Goal: Task Accomplishment & Management: Use online tool/utility

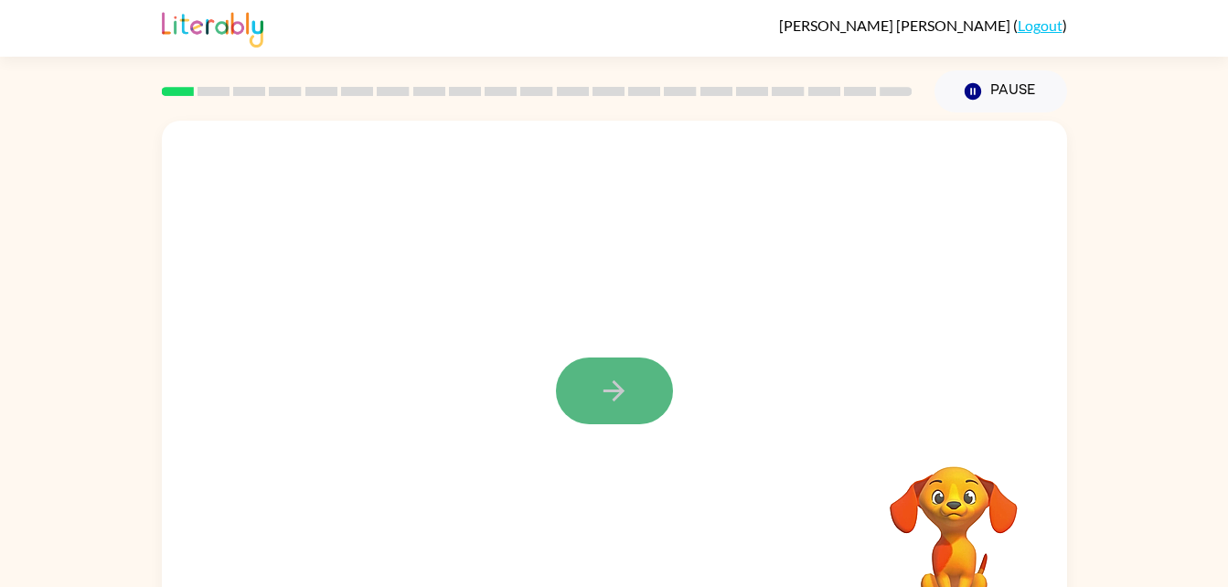
click at [635, 359] on button "button" at bounding box center [614, 391] width 117 height 67
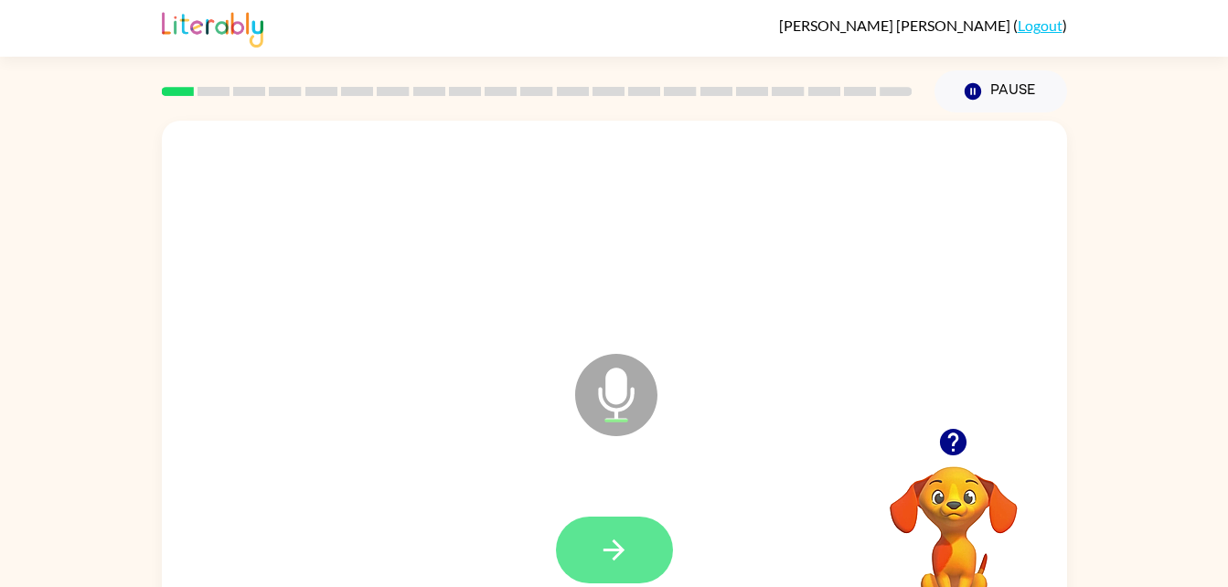
click at [635, 542] on button "button" at bounding box center [614, 550] width 117 height 67
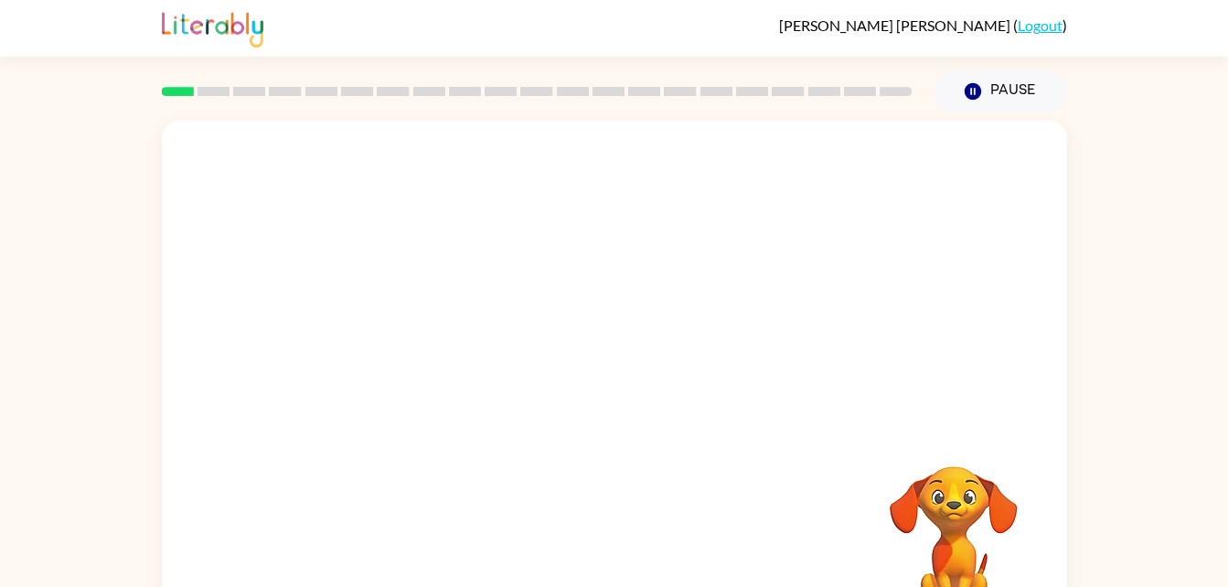
click at [685, 439] on div at bounding box center [614, 382] width 905 height 522
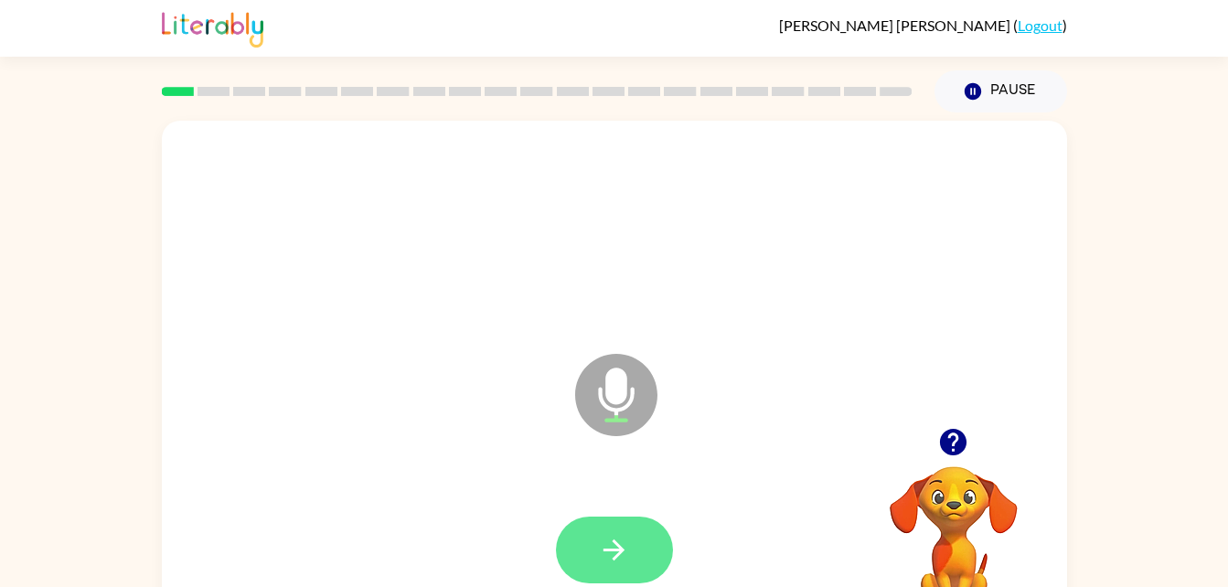
click at [600, 550] on icon "button" at bounding box center [614, 550] width 32 height 32
click at [629, 542] on icon "button" at bounding box center [614, 550] width 32 height 32
click at [641, 549] on button "button" at bounding box center [614, 550] width 117 height 67
click at [608, 562] on icon "button" at bounding box center [614, 550] width 32 height 32
click at [623, 526] on button "button" at bounding box center [614, 550] width 117 height 67
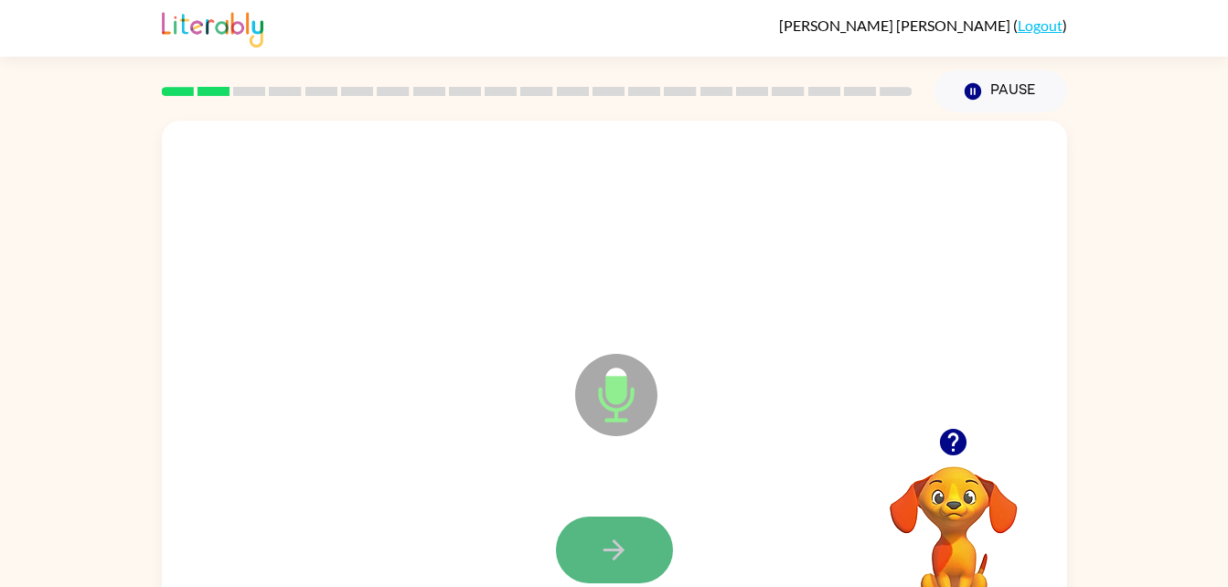
click at [618, 529] on button "button" at bounding box center [614, 550] width 117 height 67
click at [616, 541] on icon "button" at bounding box center [614, 550] width 32 height 32
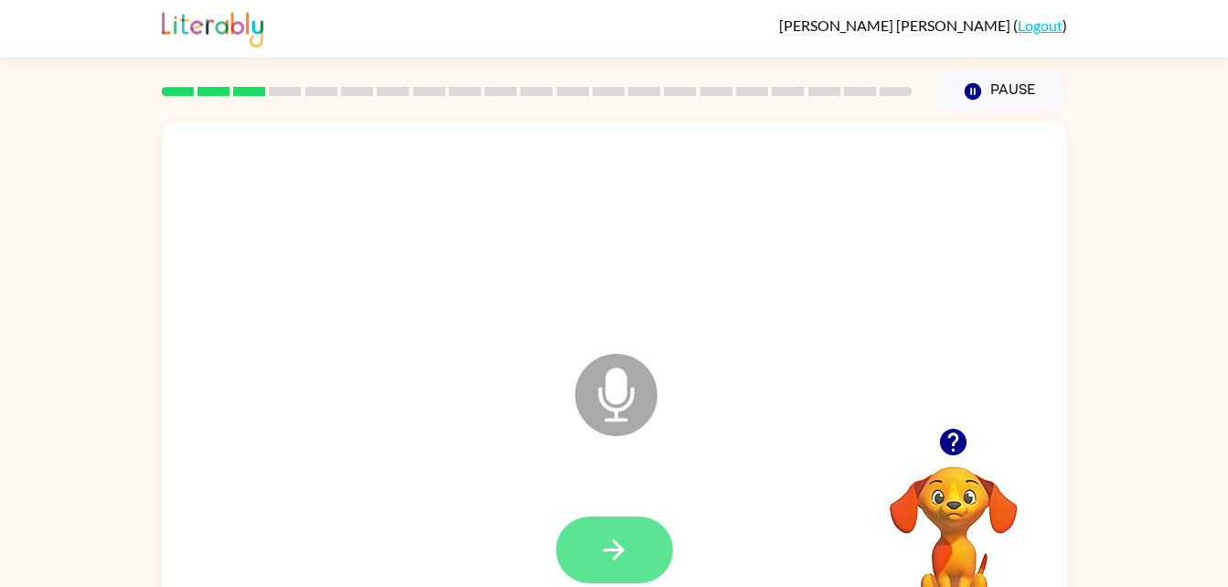
click at [620, 541] on icon "button" at bounding box center [614, 550] width 32 height 32
click at [617, 543] on icon "button" at bounding box center [613, 549] width 21 height 21
click at [617, 547] on icon "button" at bounding box center [614, 550] width 32 height 32
click at [628, 541] on icon "button" at bounding box center [614, 550] width 32 height 32
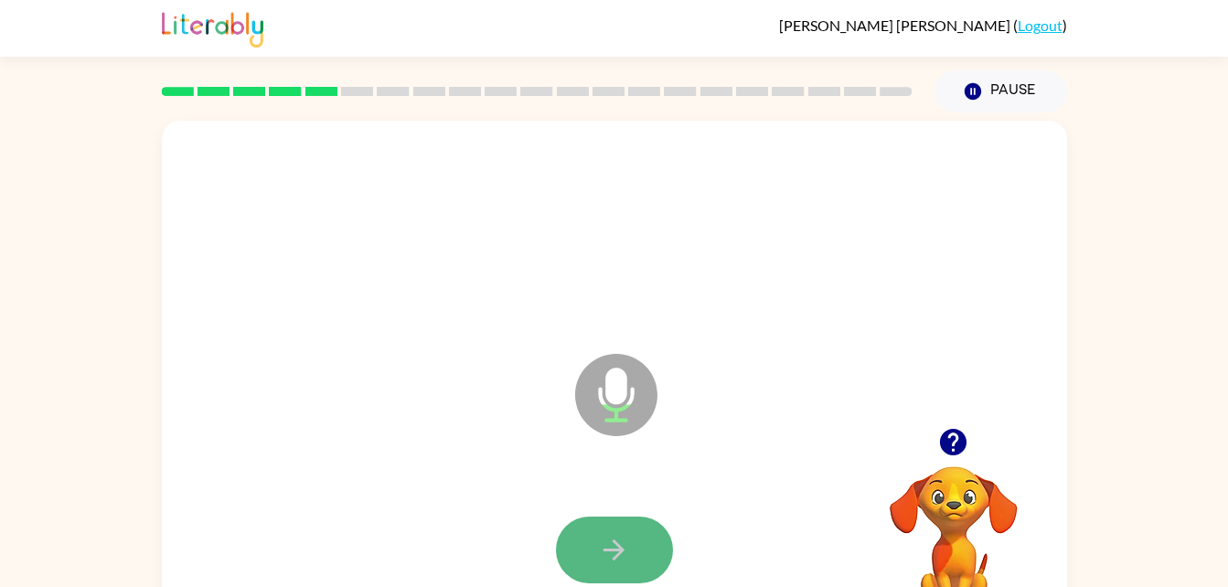
click at [621, 538] on icon "button" at bounding box center [614, 550] width 32 height 32
click at [616, 546] on icon "button" at bounding box center [614, 550] width 32 height 32
click at [623, 550] on icon "button" at bounding box center [613, 549] width 21 height 21
click at [636, 540] on button "button" at bounding box center [614, 550] width 117 height 67
click at [585, 531] on button "button" at bounding box center [614, 550] width 117 height 67
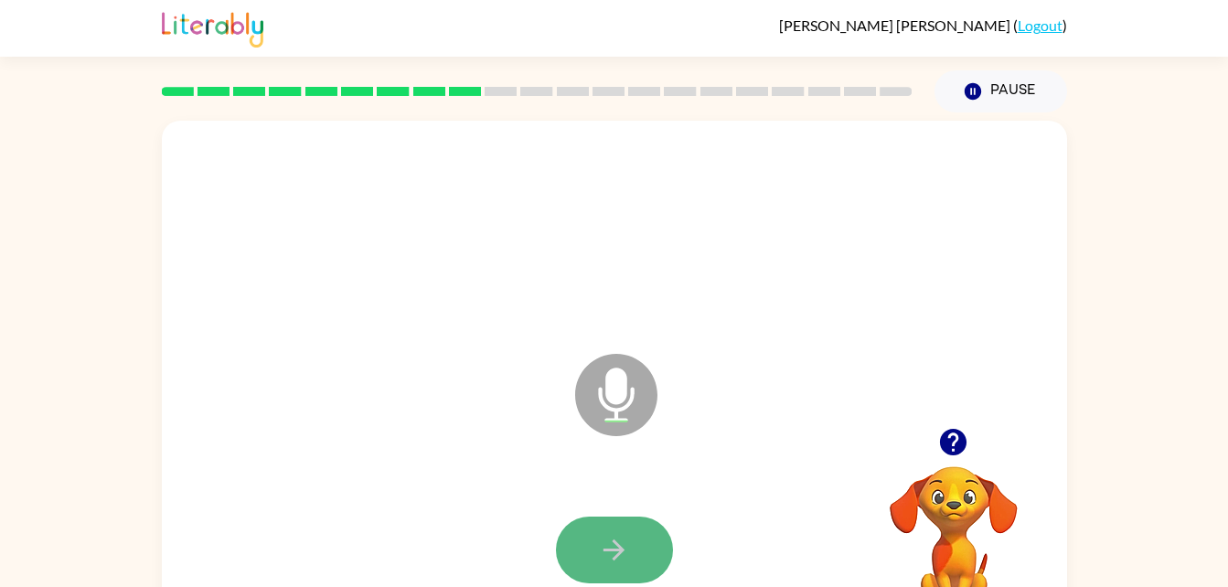
click at [594, 552] on button "button" at bounding box center [614, 550] width 117 height 67
click at [598, 558] on icon "button" at bounding box center [614, 550] width 32 height 32
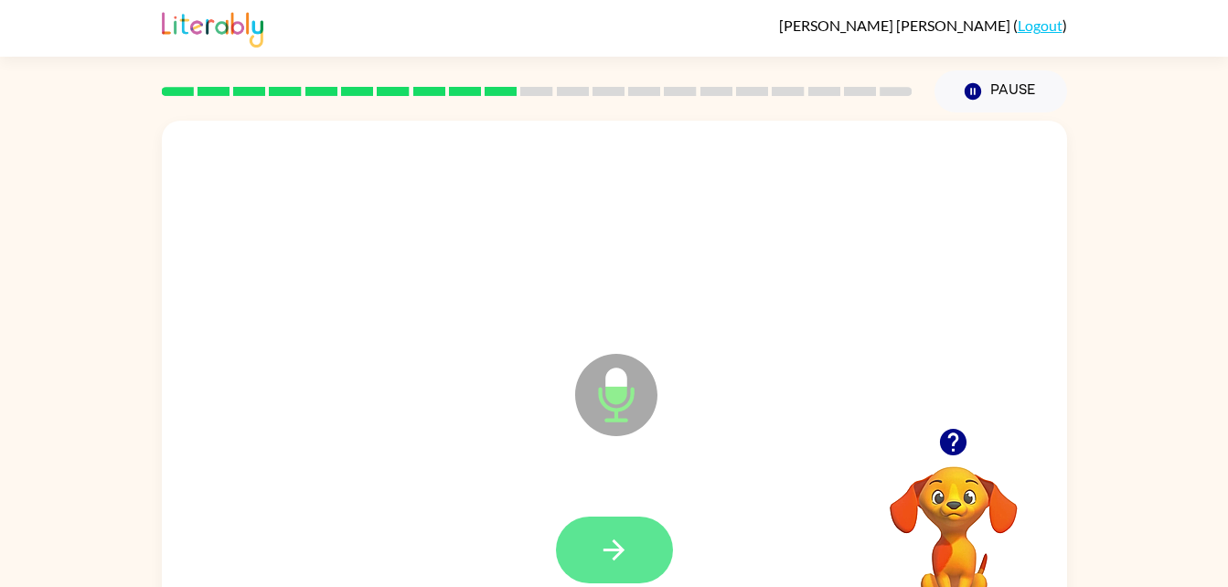
click at [597, 562] on button "button" at bounding box center [614, 550] width 117 height 67
click at [601, 550] on icon "button" at bounding box center [614, 550] width 32 height 32
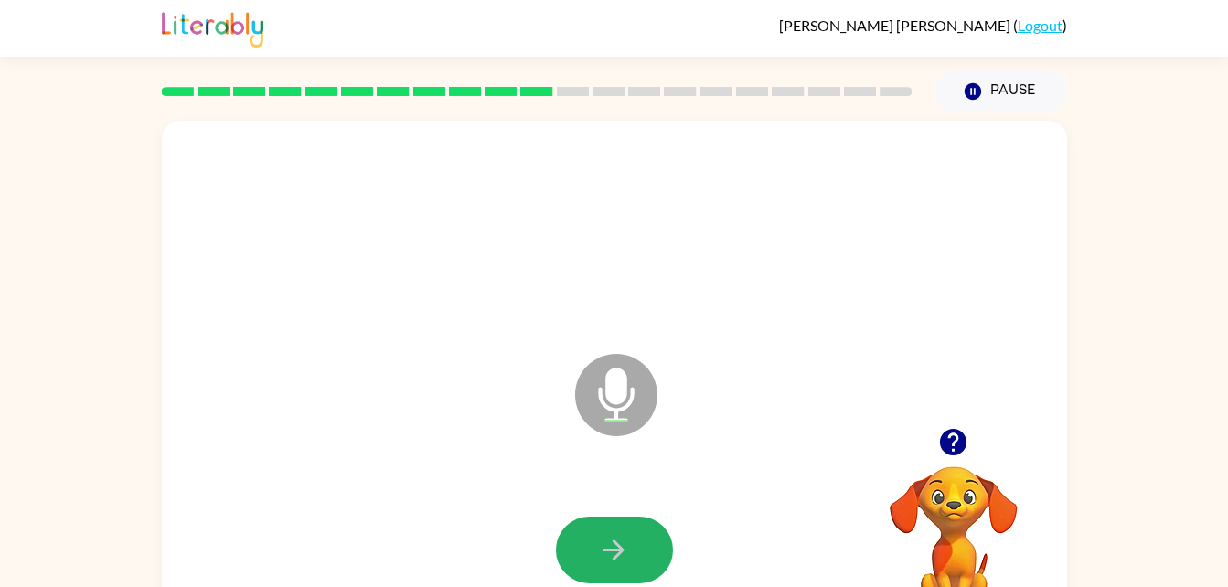
click at [598, 548] on icon "button" at bounding box center [614, 550] width 32 height 32
click at [600, 551] on icon "button" at bounding box center [614, 550] width 32 height 32
click at [611, 548] on icon "button" at bounding box center [614, 550] width 32 height 32
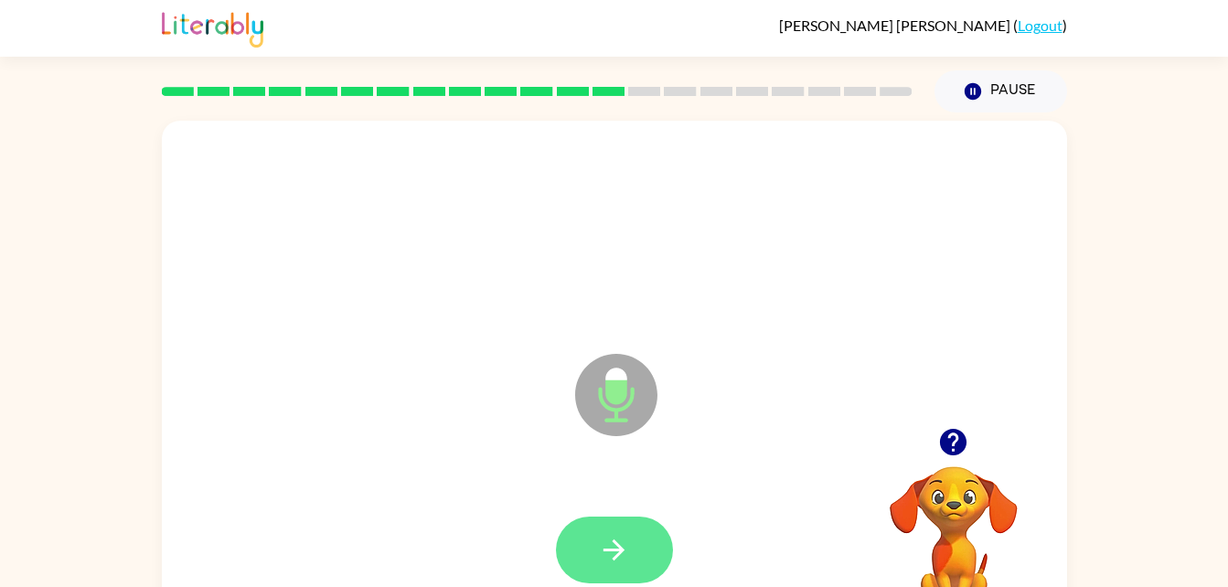
click at [622, 547] on icon "button" at bounding box center [614, 550] width 32 height 32
click at [614, 552] on icon "button" at bounding box center [614, 550] width 32 height 32
click at [612, 540] on icon "button" at bounding box center [614, 550] width 32 height 32
click at [614, 550] on icon "button" at bounding box center [613, 549] width 21 height 21
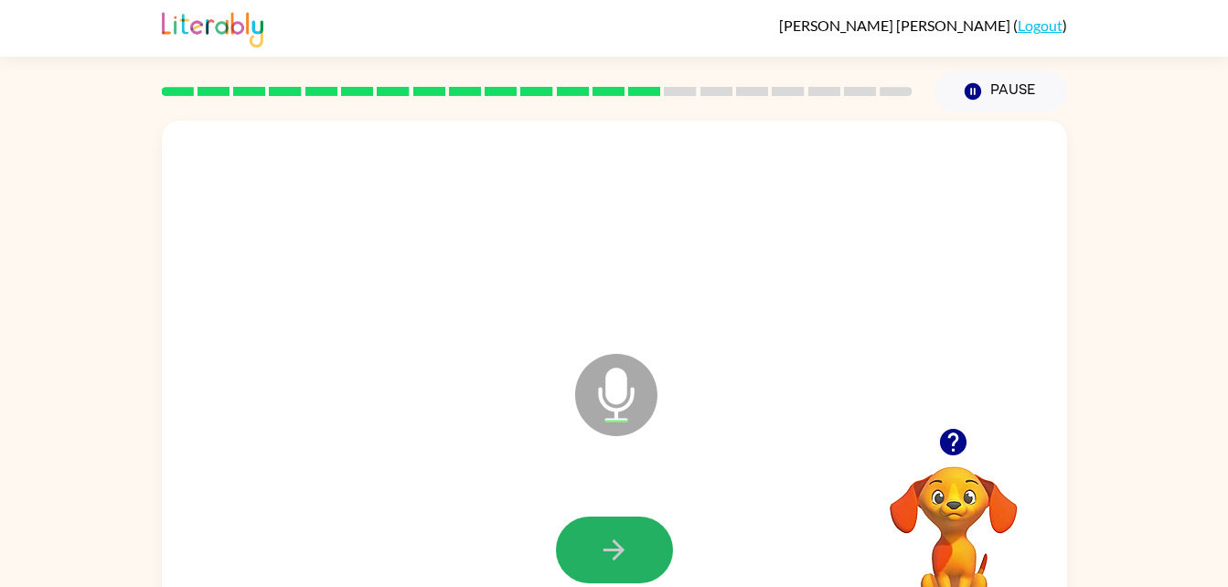
click at [614, 537] on icon "button" at bounding box center [614, 550] width 32 height 32
click at [619, 537] on icon "button" at bounding box center [614, 550] width 32 height 32
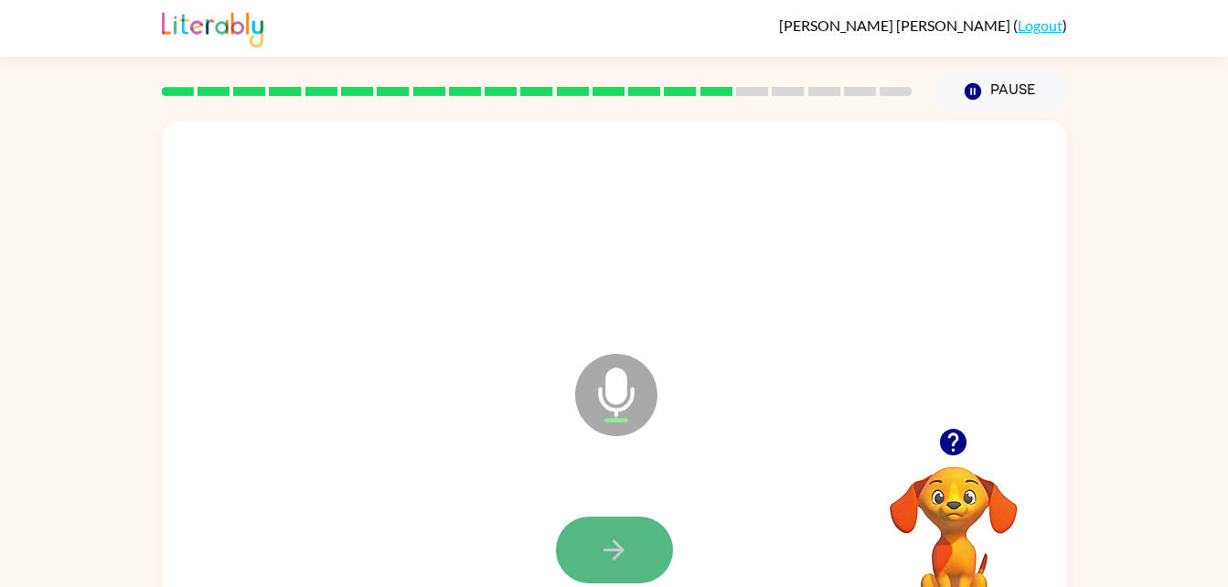
click at [610, 535] on icon "button" at bounding box center [614, 550] width 32 height 32
click at [613, 536] on icon "button" at bounding box center [614, 550] width 32 height 32
click at [600, 550] on icon "button" at bounding box center [614, 550] width 32 height 32
click at [597, 545] on button "button" at bounding box center [614, 550] width 117 height 67
click at [594, 545] on button "button" at bounding box center [614, 550] width 117 height 67
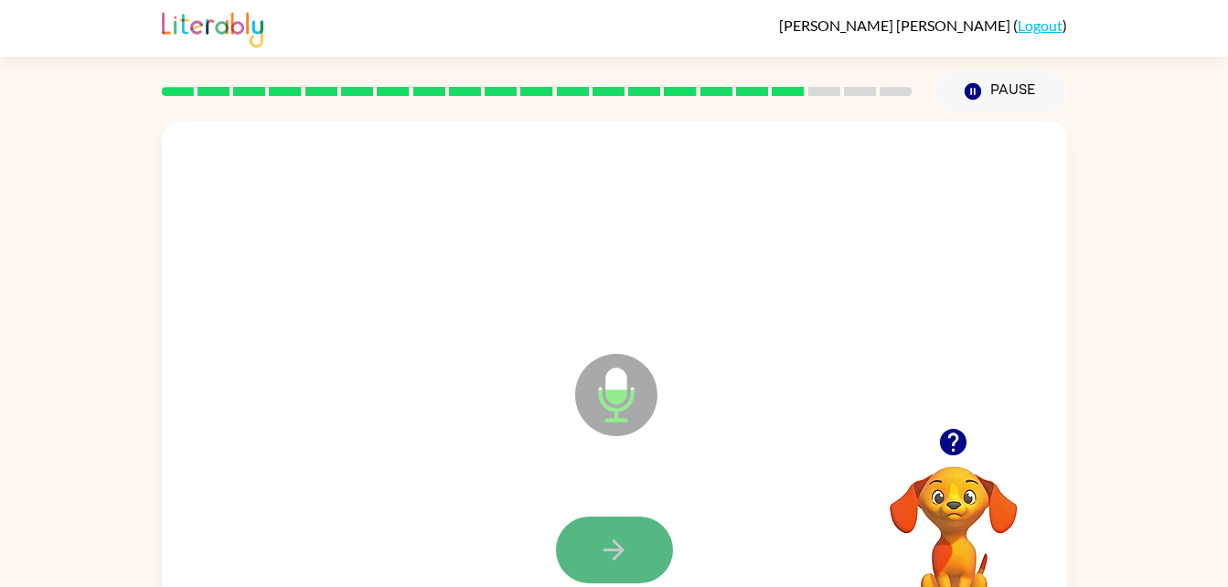
click at [606, 541] on icon "button" at bounding box center [614, 550] width 32 height 32
click at [605, 542] on icon "button" at bounding box center [614, 550] width 32 height 32
click at [613, 552] on icon "button" at bounding box center [614, 550] width 32 height 32
click at [613, 548] on icon "button" at bounding box center [614, 550] width 32 height 32
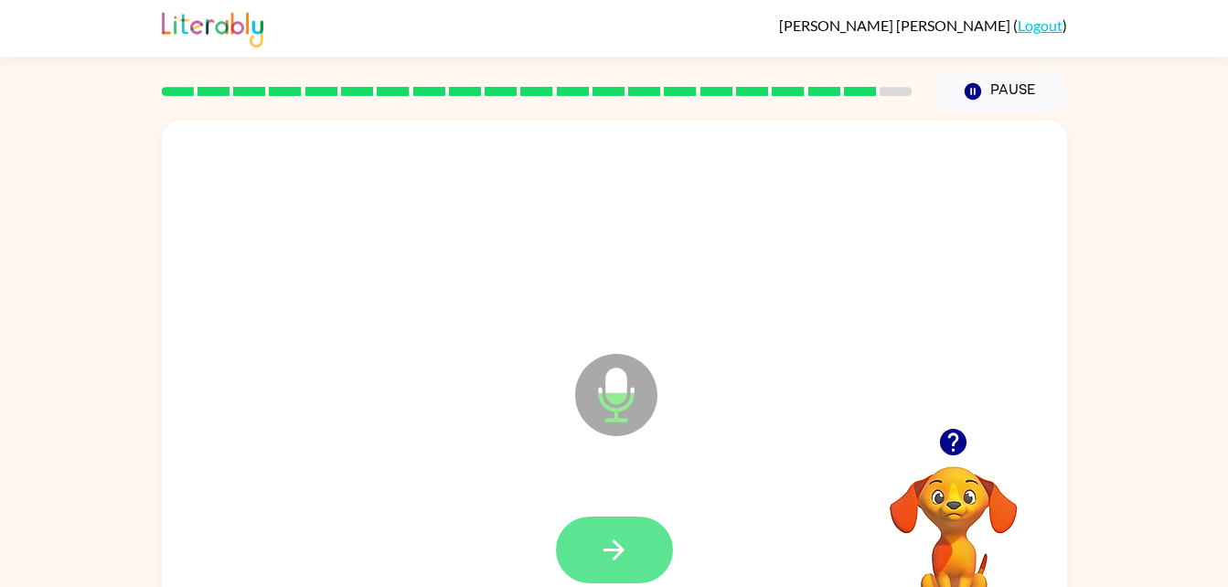
click at [619, 549] on icon "button" at bounding box center [613, 549] width 21 height 21
click at [611, 550] on icon "button" at bounding box center [613, 549] width 21 height 21
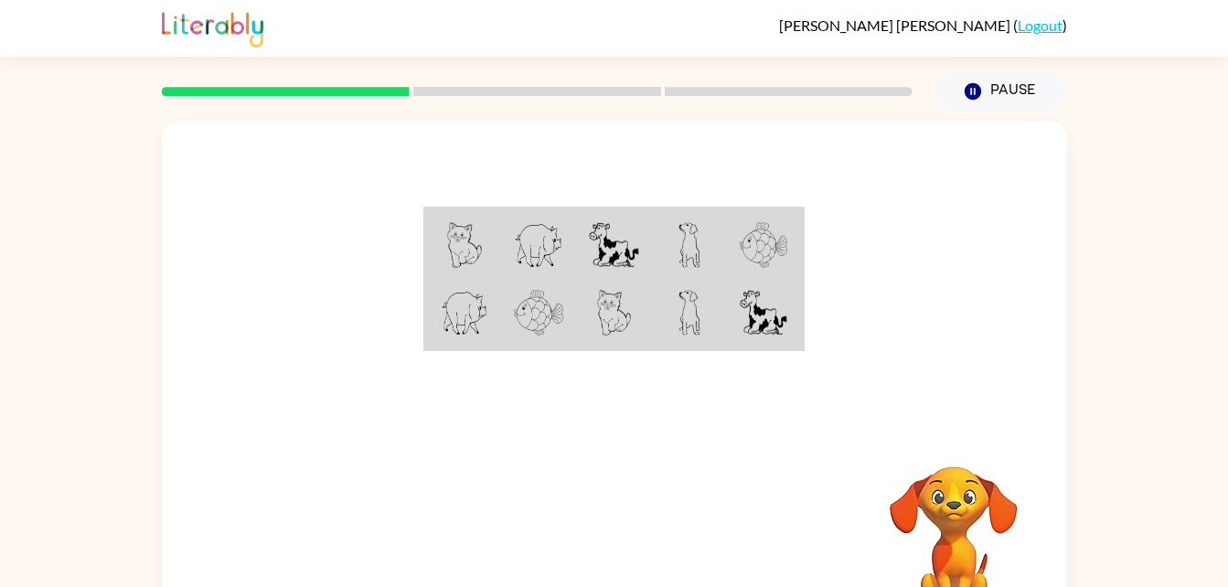
click at [580, 427] on div at bounding box center [614, 274] width 905 height 307
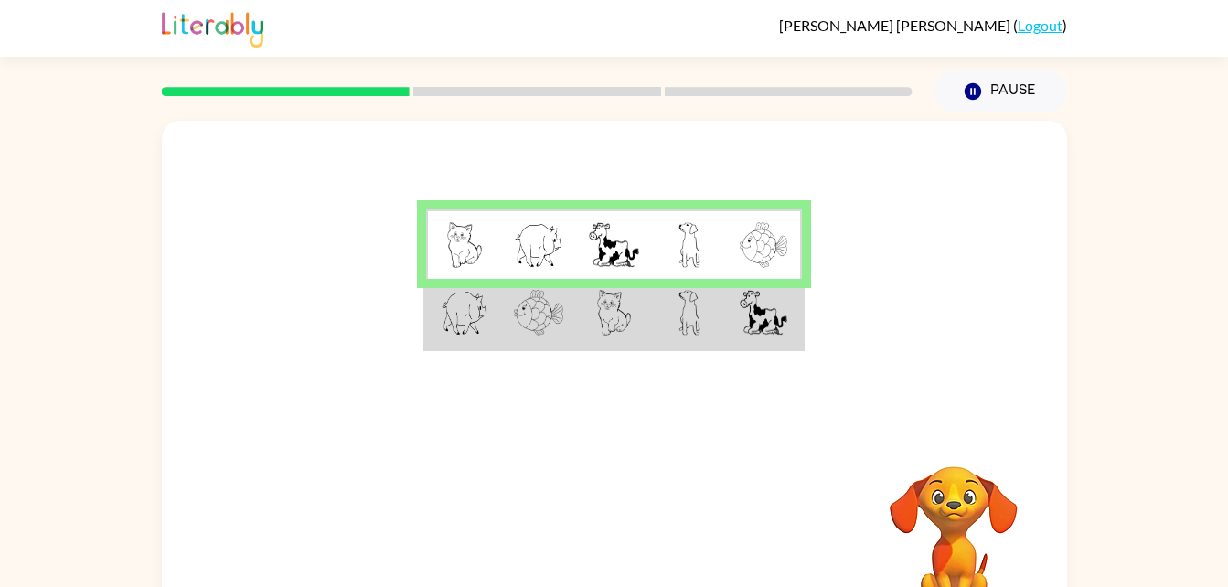
click at [713, 318] on td at bounding box center [689, 314] width 75 height 70
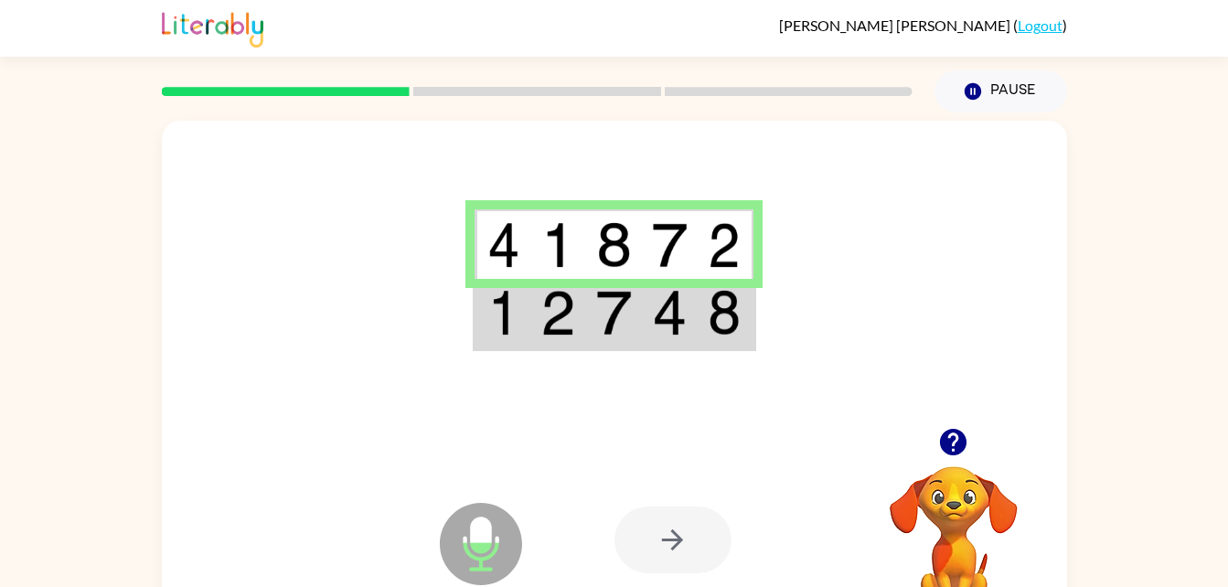
click at [633, 315] on td at bounding box center [614, 314] width 56 height 70
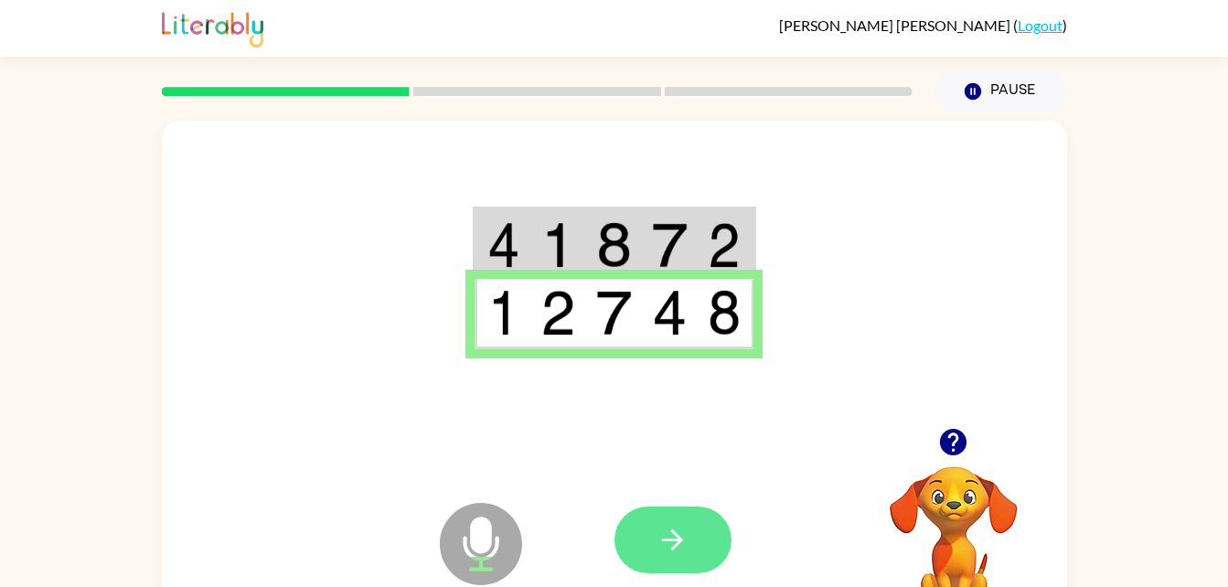
click at [670, 540] on icon "button" at bounding box center [672, 539] width 21 height 21
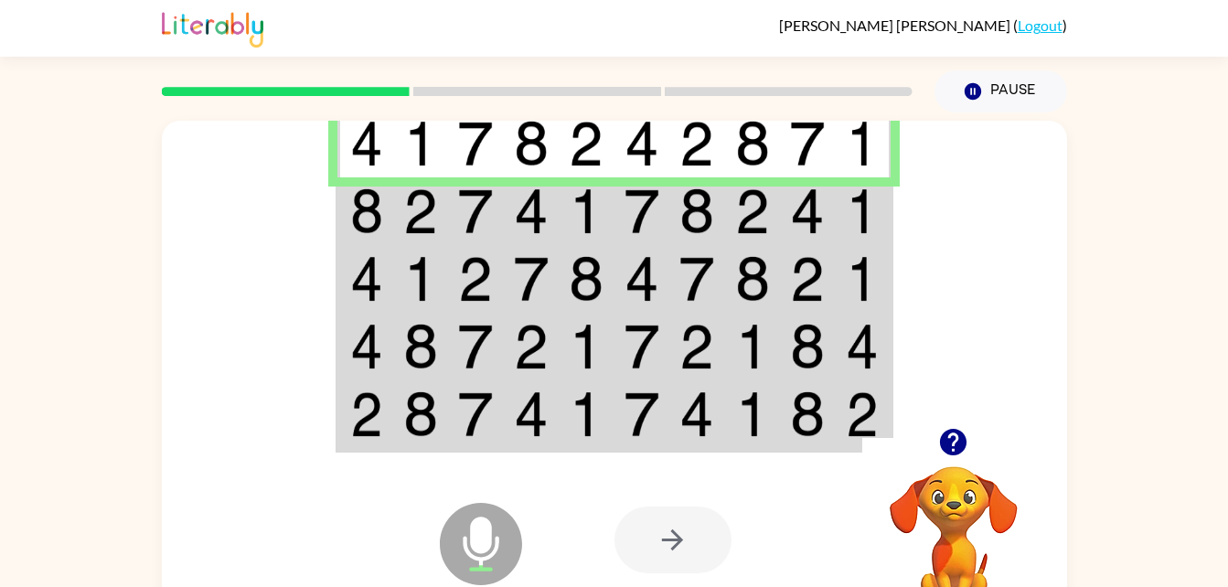
click at [490, 195] on img at bounding box center [475, 211] width 35 height 46
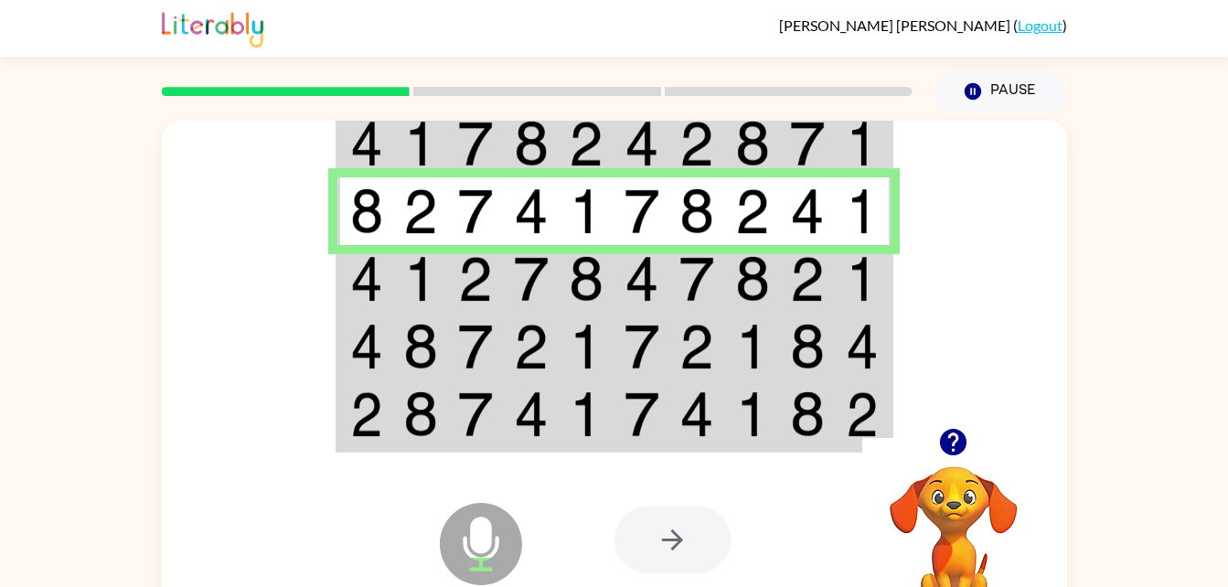
click at [399, 297] on td at bounding box center [421, 279] width 56 height 68
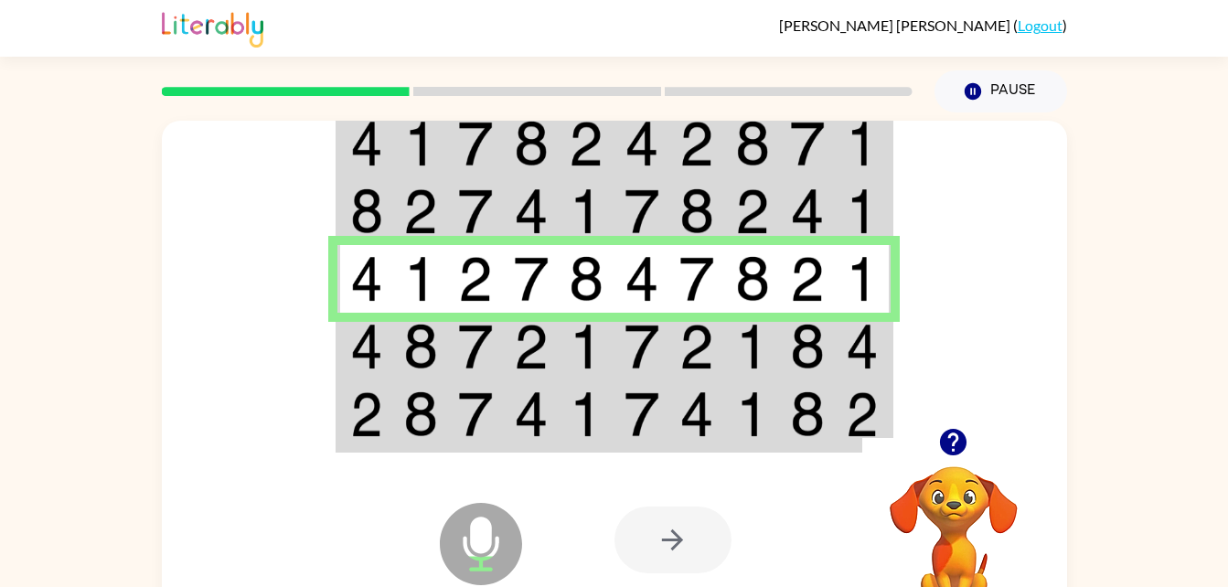
click at [420, 336] on img at bounding box center [420, 347] width 35 height 46
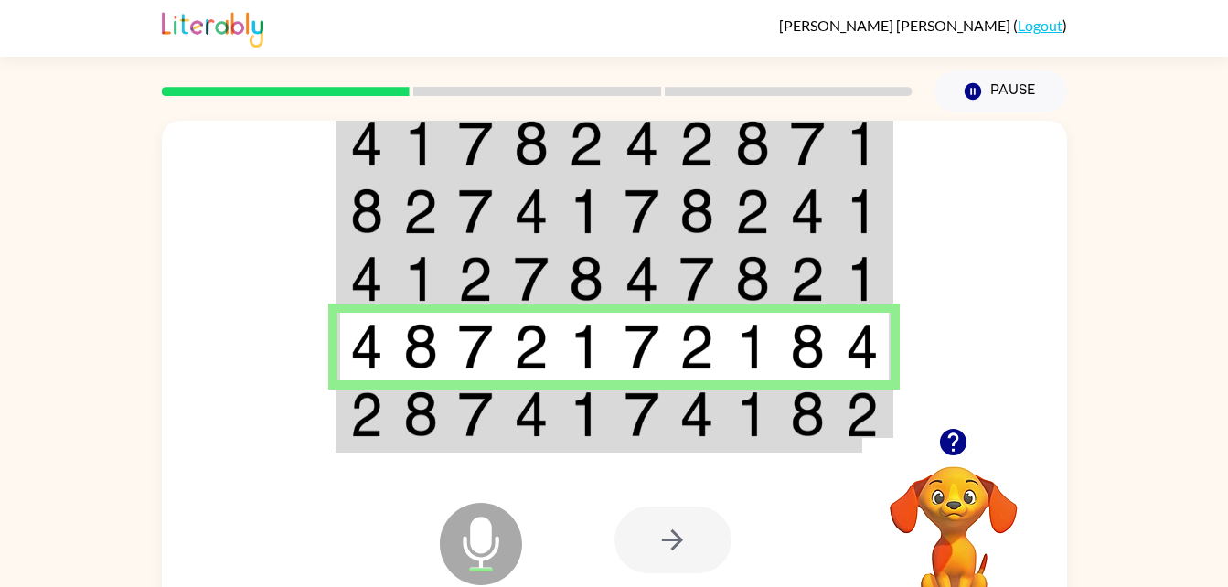
click at [414, 413] on img at bounding box center [420, 414] width 35 height 46
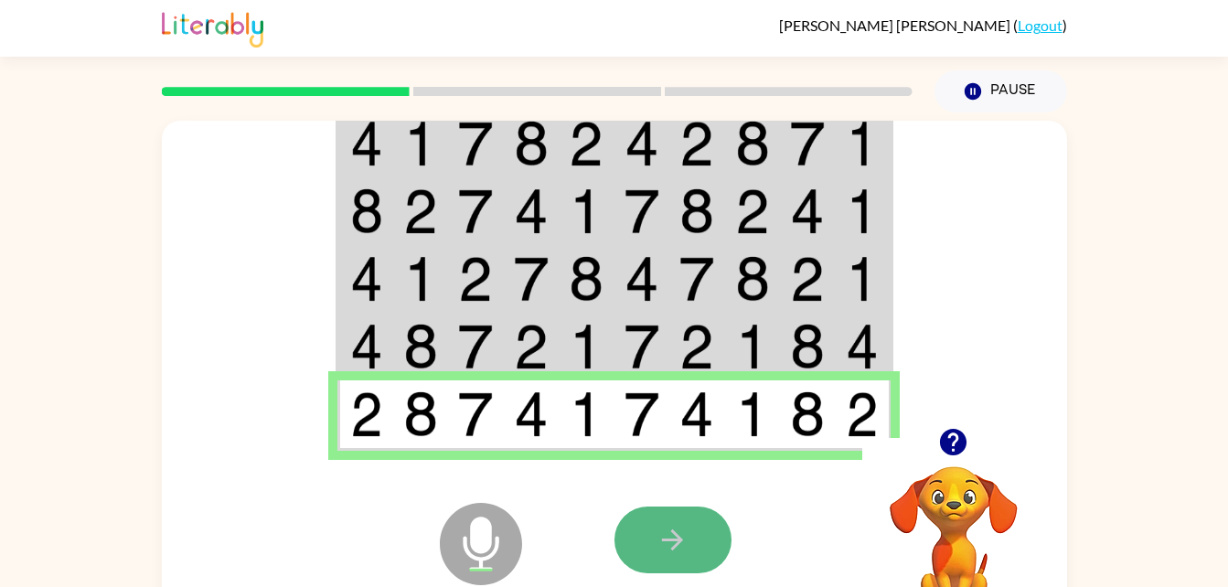
click at [674, 550] on icon "button" at bounding box center [673, 540] width 32 height 32
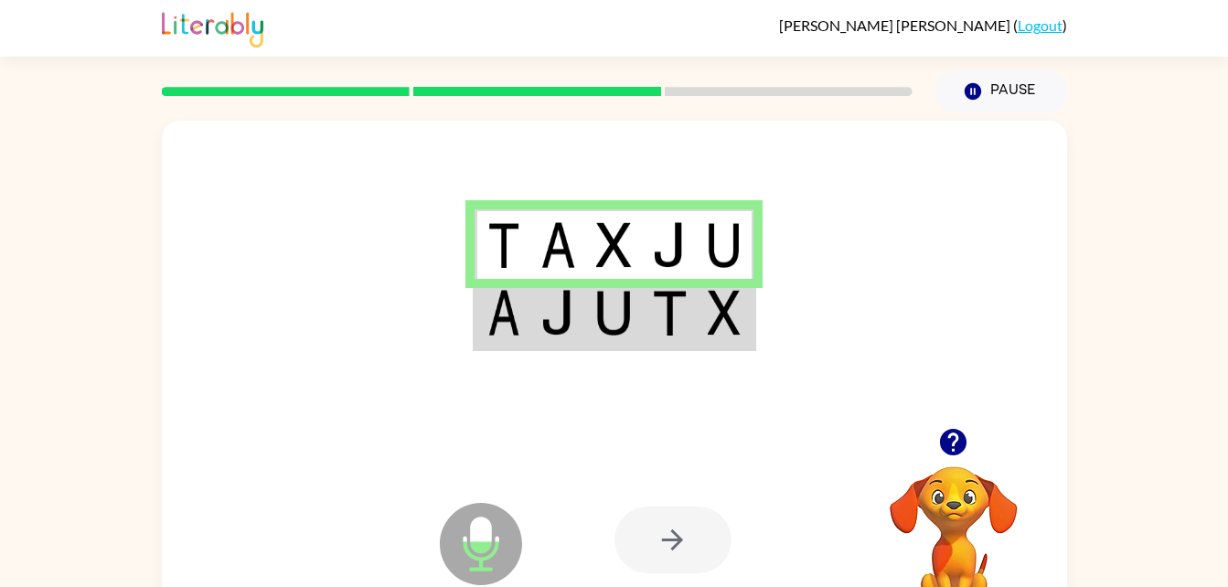
click at [626, 314] on img at bounding box center [613, 313] width 35 height 46
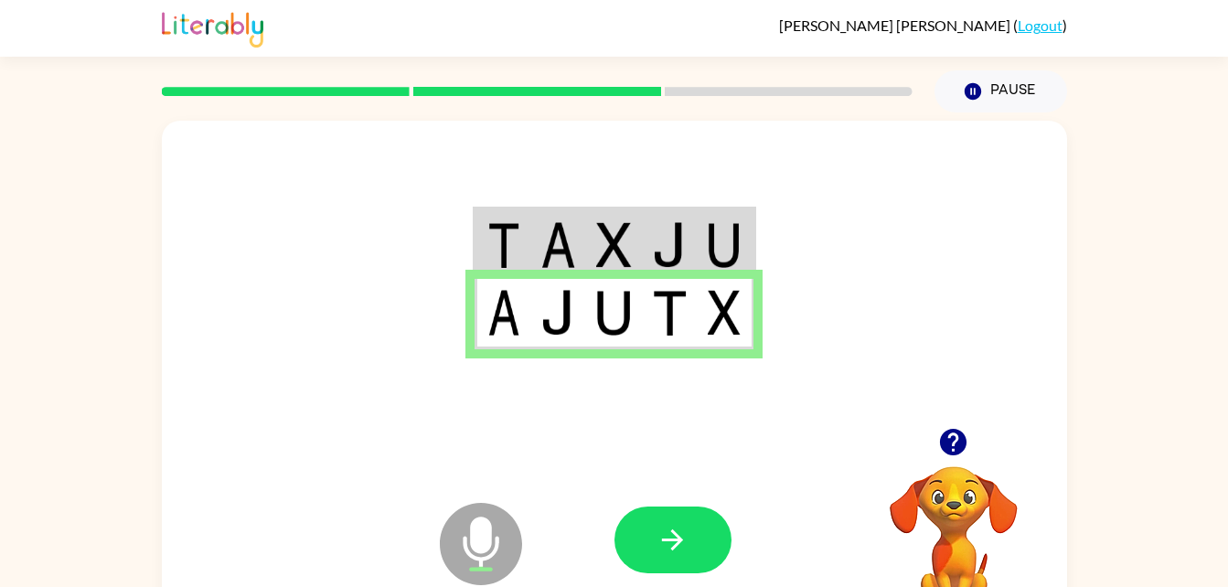
drag, startPoint x: 675, startPoint y: 538, endPoint x: 616, endPoint y: 469, distance: 90.2
click at [616, 469] on div at bounding box center [749, 540] width 270 height 206
click at [694, 554] on button "button" at bounding box center [672, 540] width 117 height 67
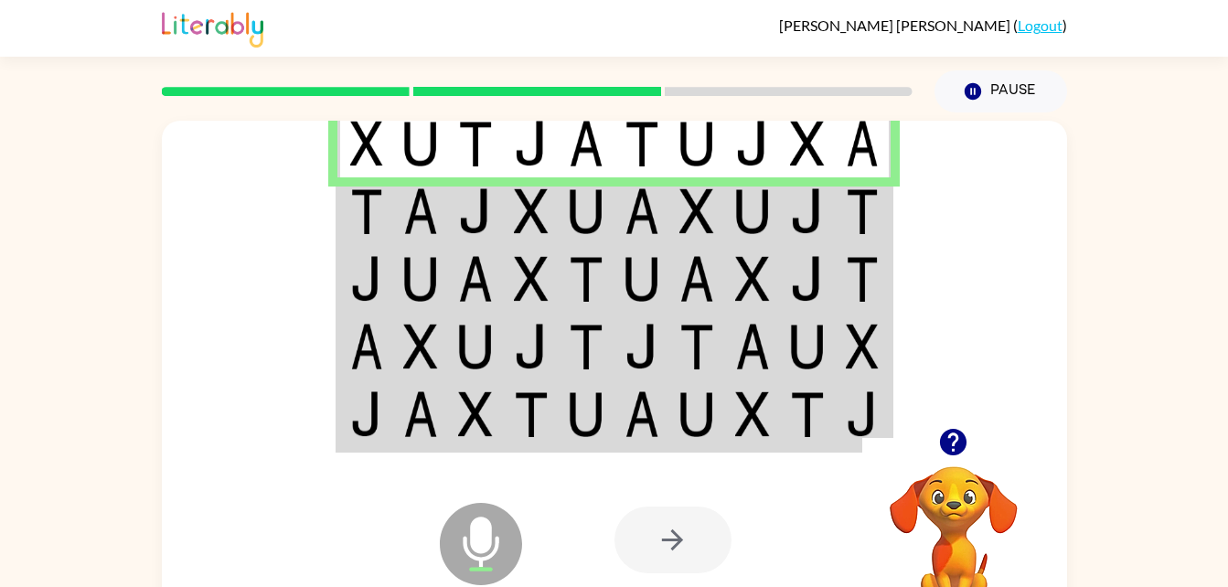
click at [528, 205] on img at bounding box center [531, 211] width 35 height 46
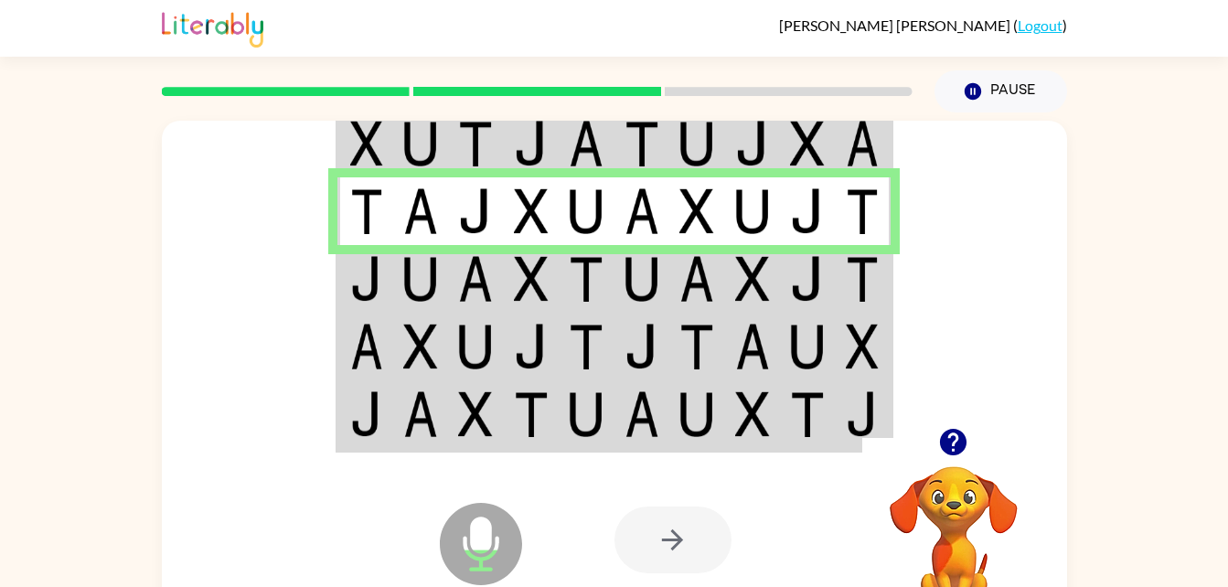
click at [575, 335] on img at bounding box center [586, 347] width 35 height 46
click at [574, 283] on img at bounding box center [586, 279] width 35 height 46
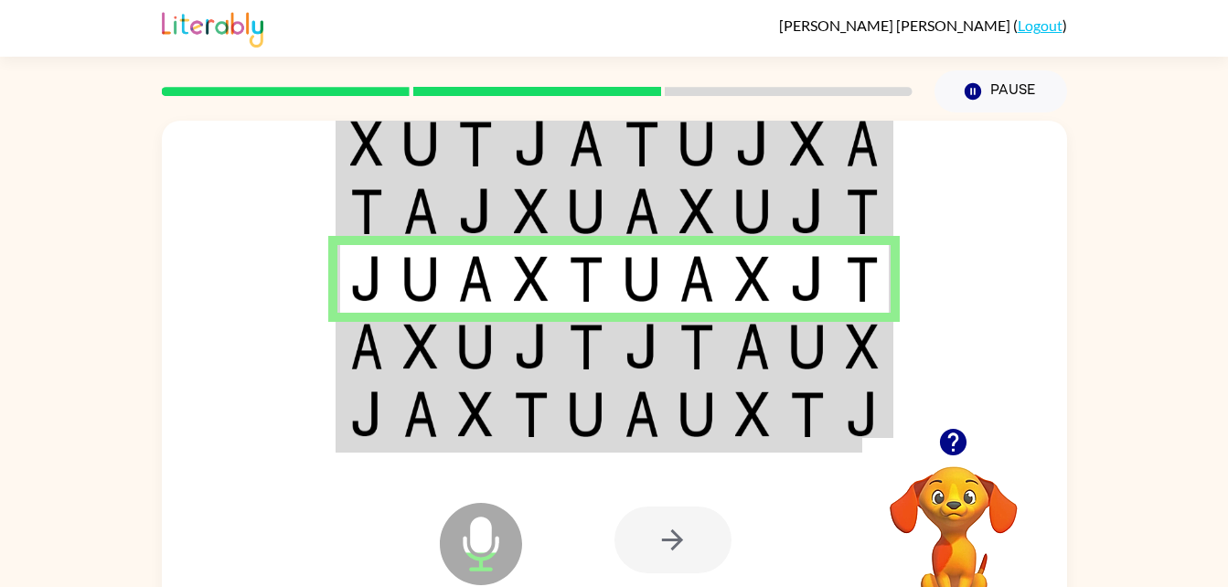
click at [603, 347] on img at bounding box center [586, 347] width 35 height 46
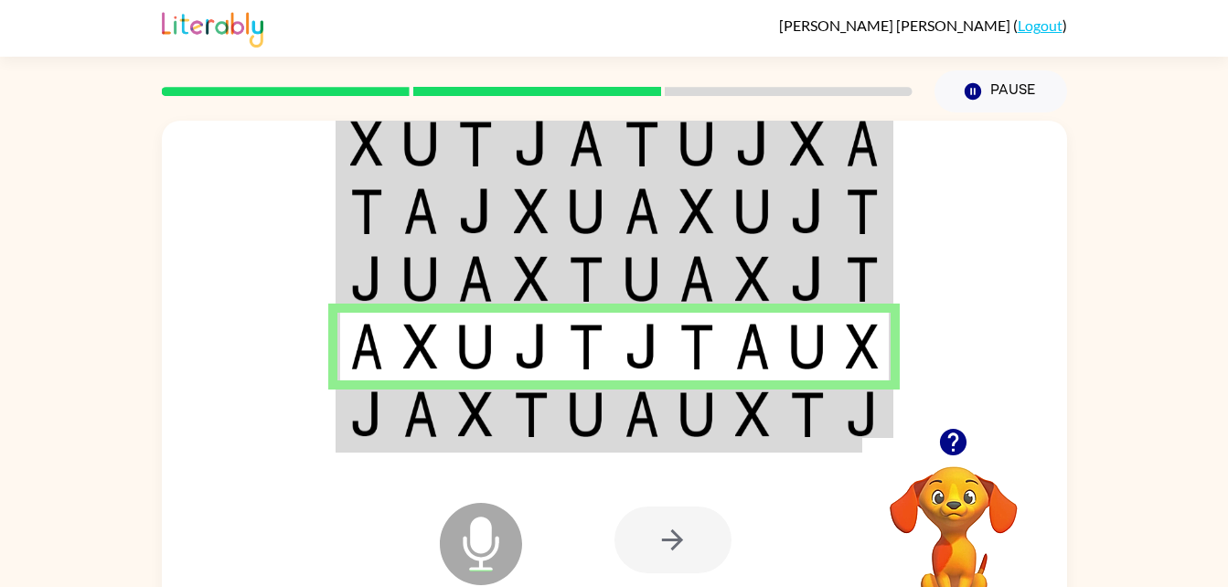
click at [538, 411] on img at bounding box center [531, 414] width 35 height 46
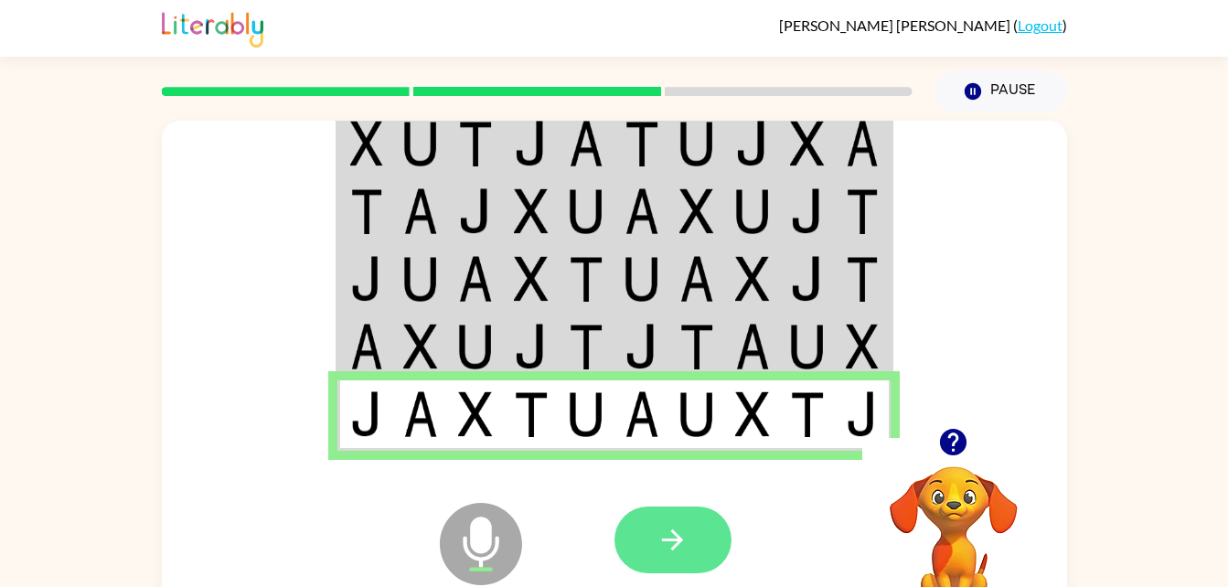
click at [680, 548] on icon "button" at bounding box center [673, 540] width 32 height 32
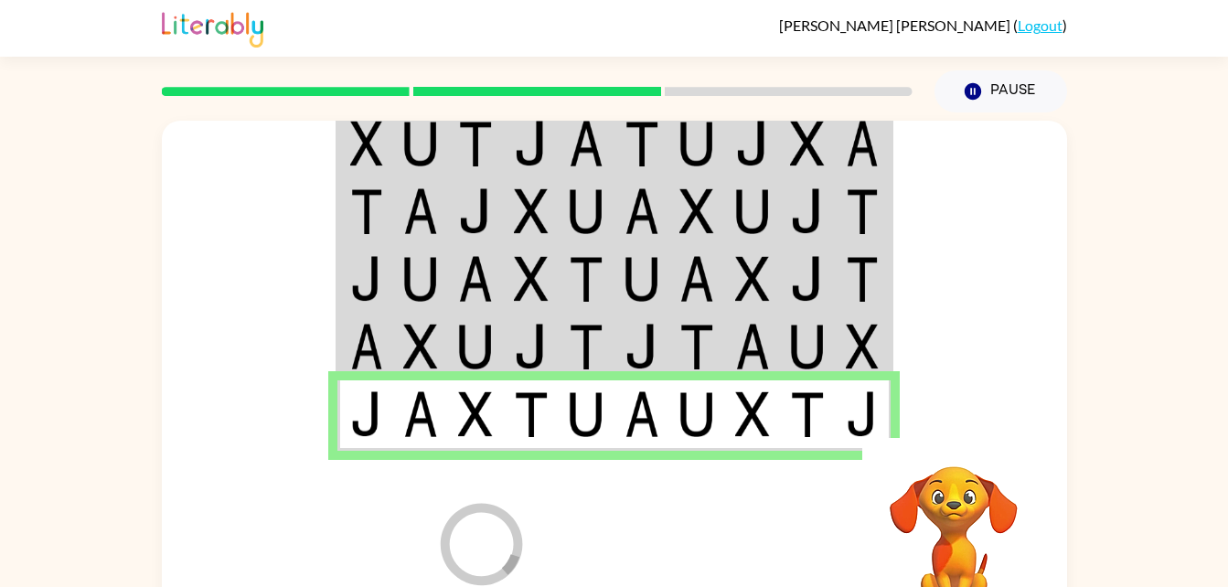
click at [941, 522] on video "Your browser must support playing .mp4 files to use Literably. Please try using…" at bounding box center [953, 529] width 183 height 183
click at [934, 551] on video "Your browser must support playing .mp4 files to use Literably. Please try using…" at bounding box center [953, 529] width 183 height 183
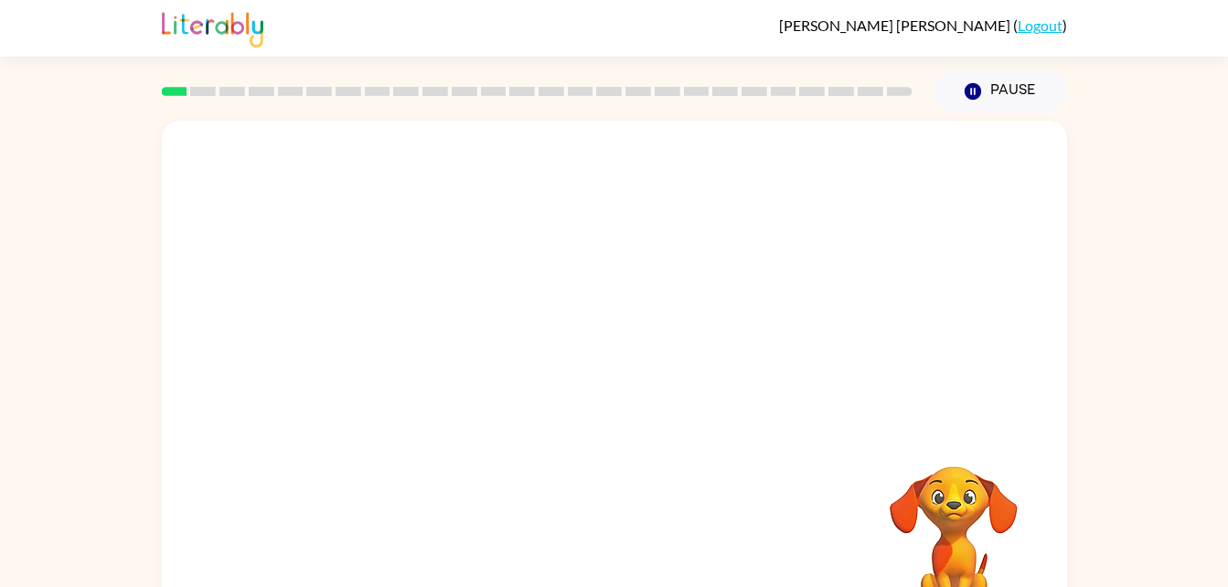
click at [608, 379] on div "Your browser must support playing .mp4 files to use Literably. Please try using…" at bounding box center [614, 382] width 905 height 522
click at [618, 396] on icon "button" at bounding box center [613, 390] width 21 height 21
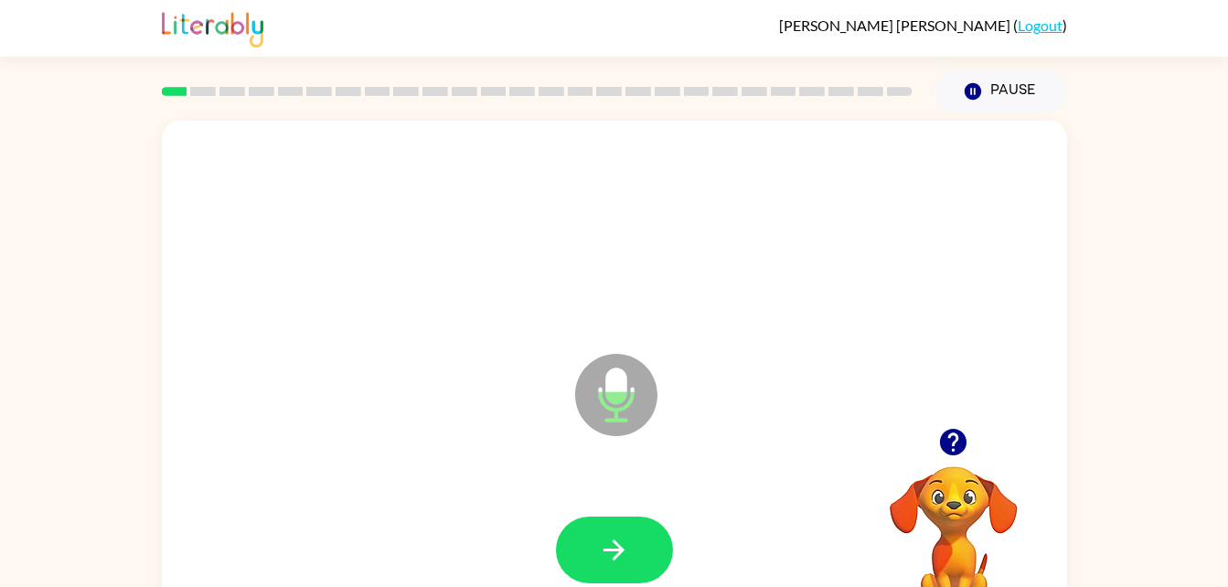
click at [617, 491] on div at bounding box center [614, 550] width 869 height 150
drag, startPoint x: 616, startPoint y: 520, endPoint x: 631, endPoint y: 560, distance: 42.0
click at [631, 560] on button "button" at bounding box center [614, 550] width 117 height 67
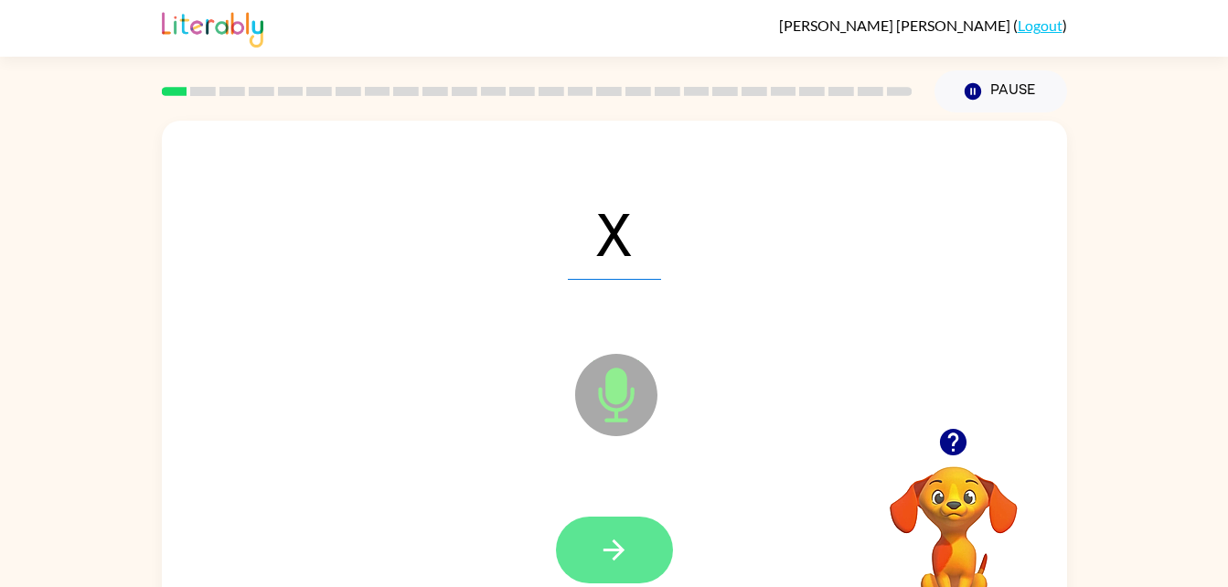
click at [625, 535] on icon "button" at bounding box center [614, 550] width 32 height 32
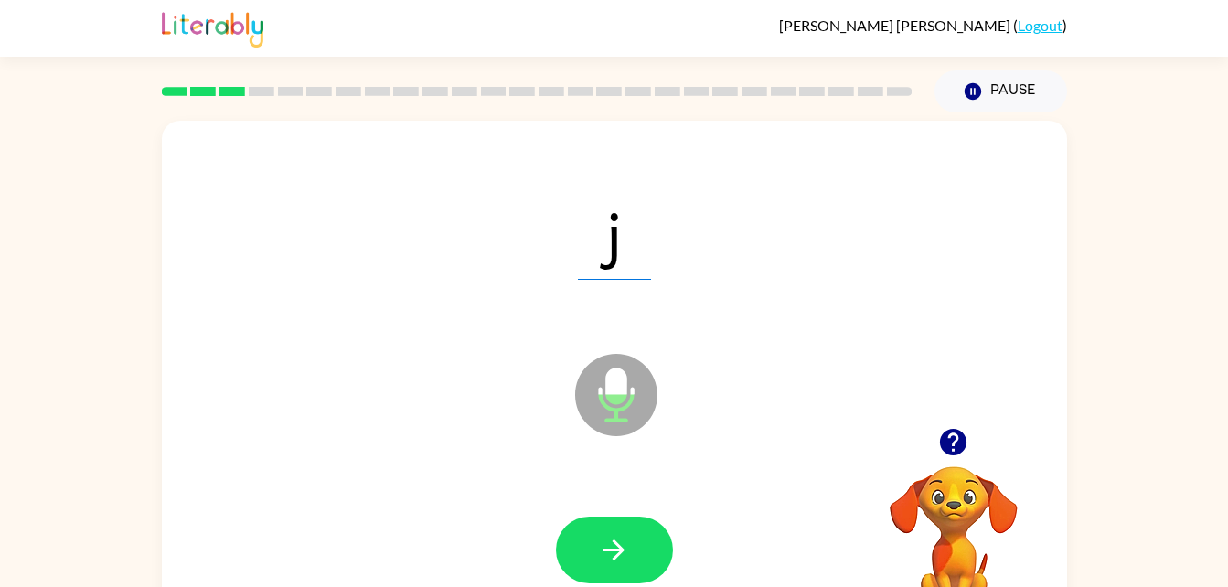
drag, startPoint x: 632, startPoint y: 539, endPoint x: 545, endPoint y: 404, distance: 160.0
click at [606, 530] on button "button" at bounding box center [614, 550] width 117 height 67
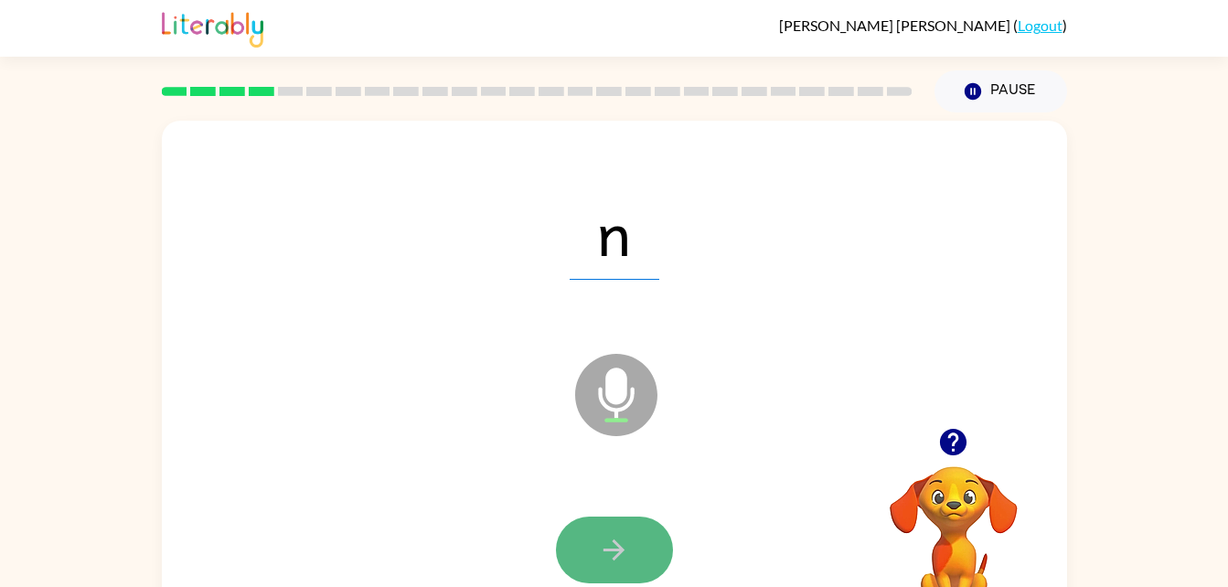
click at [626, 556] on icon "button" at bounding box center [614, 550] width 32 height 32
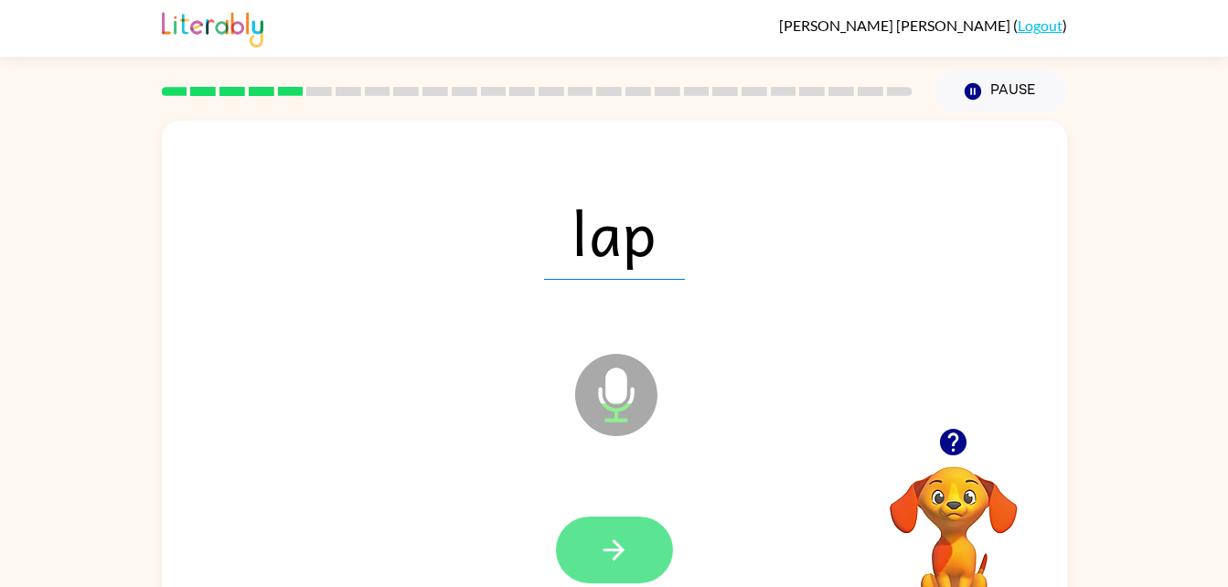
click at [607, 552] on icon "button" at bounding box center [614, 550] width 32 height 32
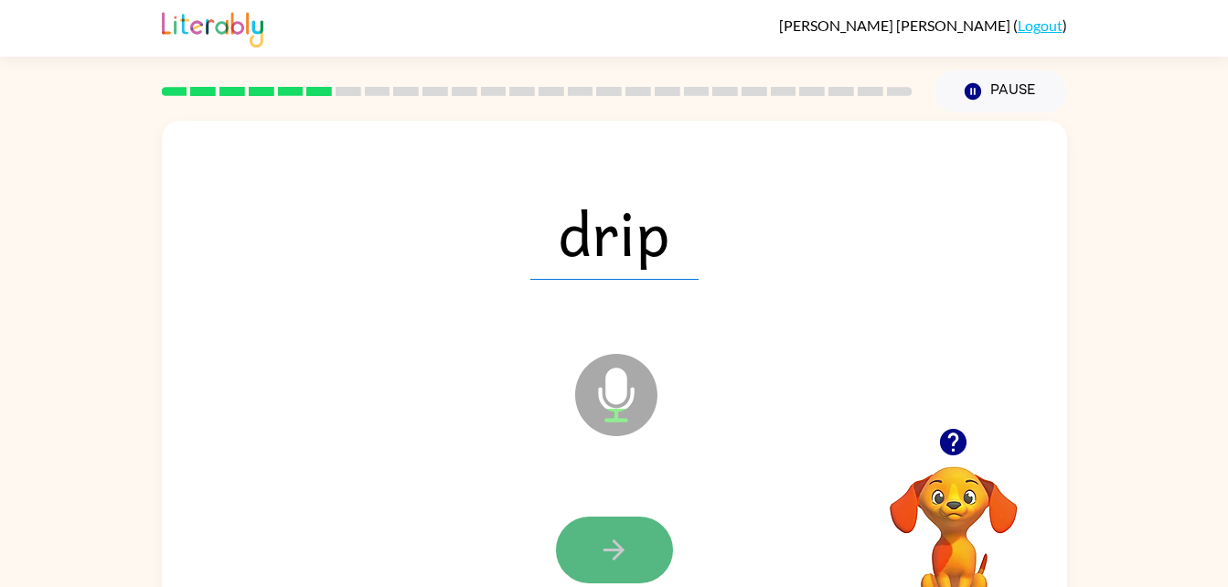
click at [603, 543] on icon "button" at bounding box center [614, 550] width 32 height 32
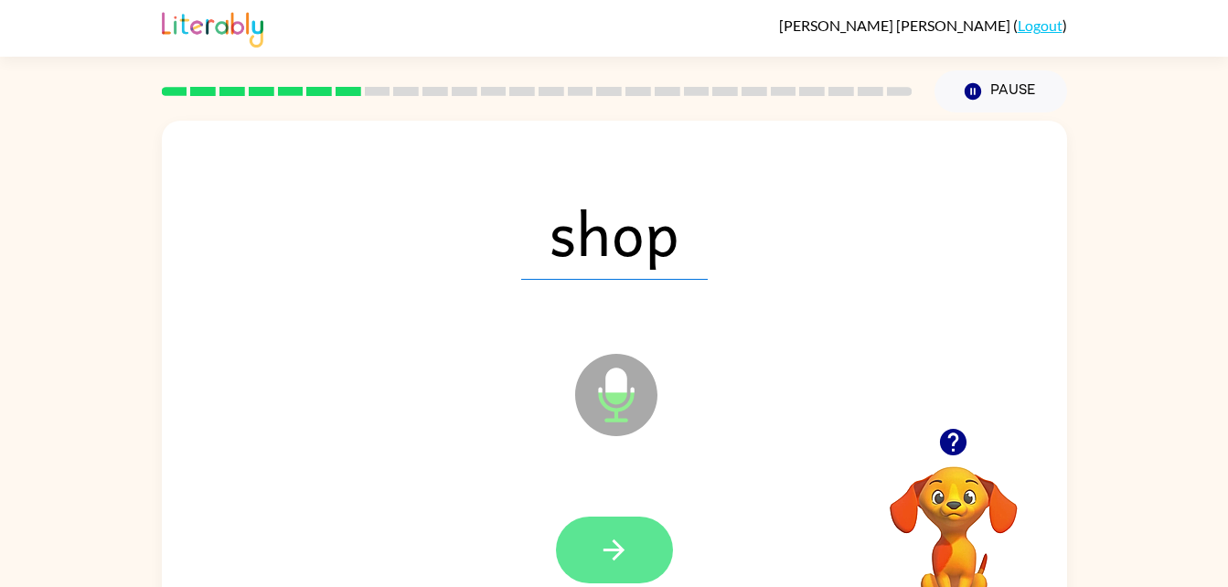
click at [627, 558] on icon "button" at bounding box center [614, 550] width 32 height 32
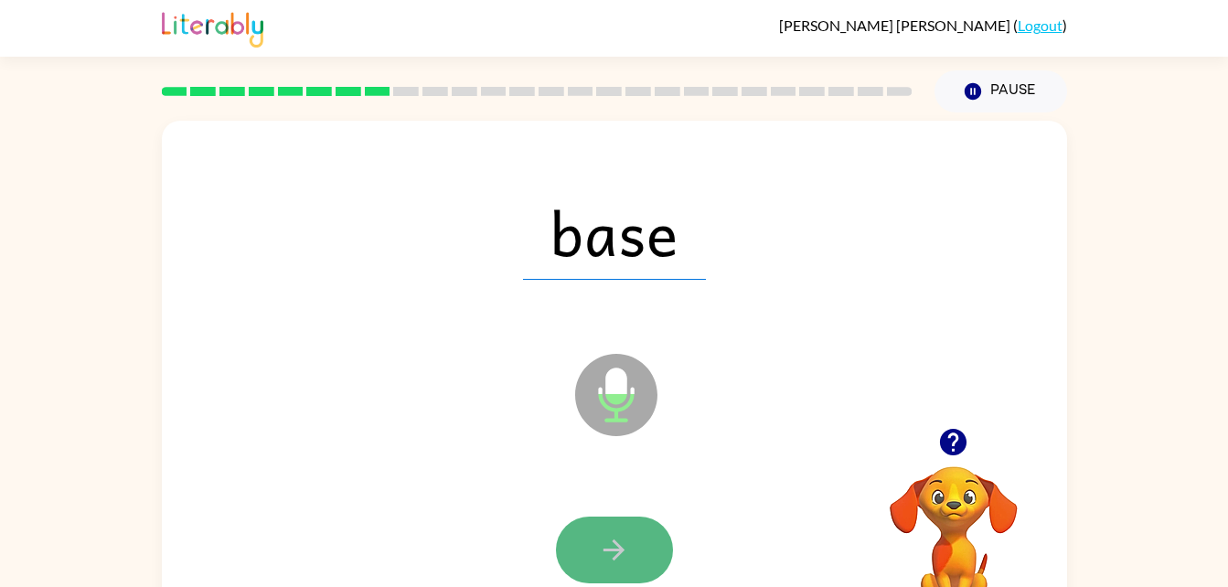
click at [630, 560] on button "button" at bounding box center [614, 550] width 117 height 67
click at [623, 566] on button "button" at bounding box center [614, 550] width 117 height 67
click at [614, 559] on icon "button" at bounding box center [613, 549] width 21 height 21
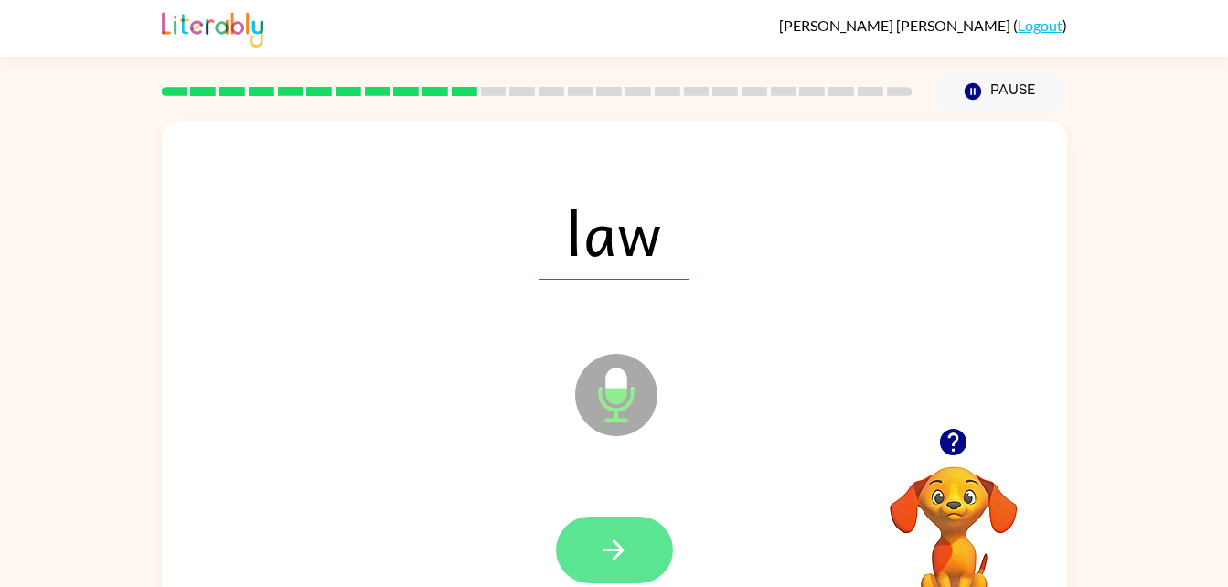
click at [627, 537] on icon "button" at bounding box center [614, 550] width 32 height 32
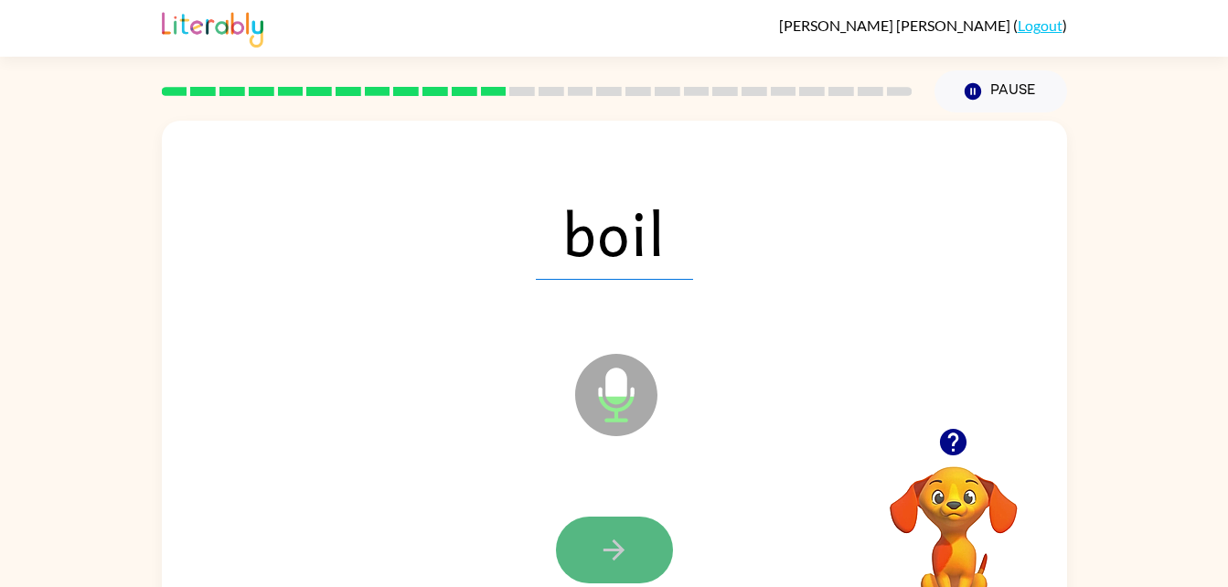
click at [647, 533] on button "button" at bounding box center [614, 550] width 117 height 67
click at [617, 539] on icon "button" at bounding box center [614, 550] width 32 height 32
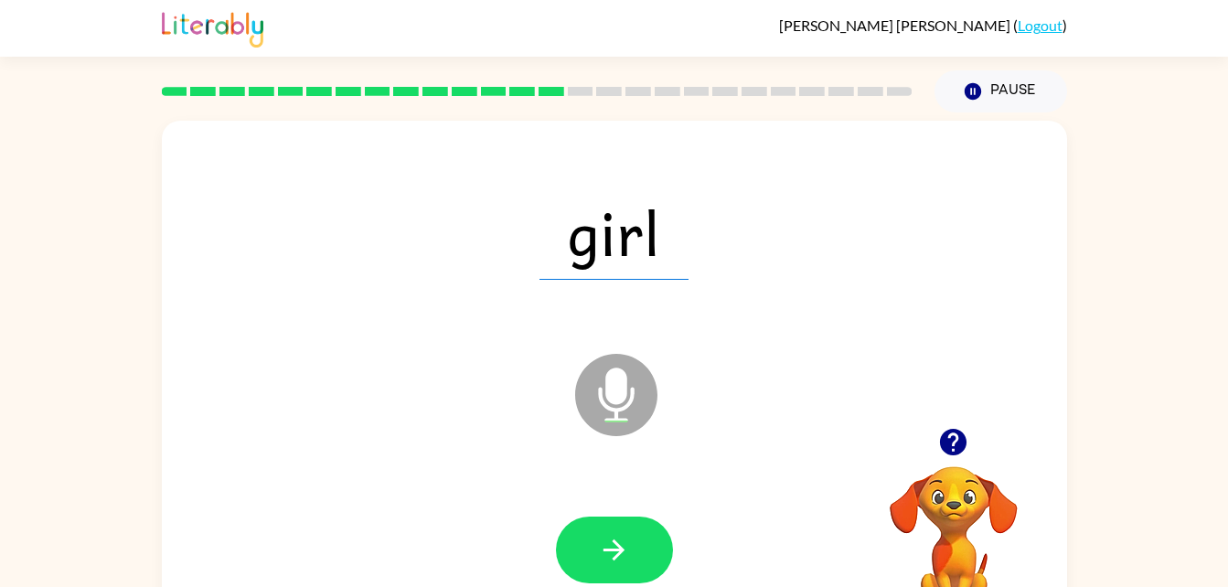
drag, startPoint x: 622, startPoint y: 547, endPoint x: 602, endPoint y: 543, distance: 20.4
click at [602, 543] on icon "button" at bounding box center [614, 550] width 32 height 32
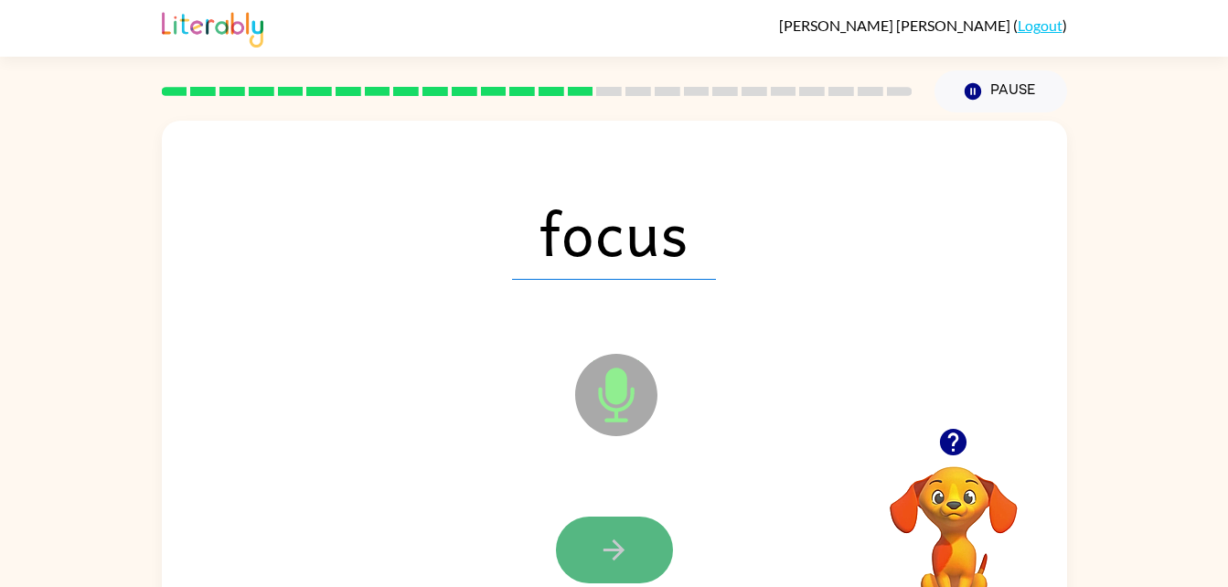
click at [641, 537] on button "button" at bounding box center [614, 550] width 117 height 67
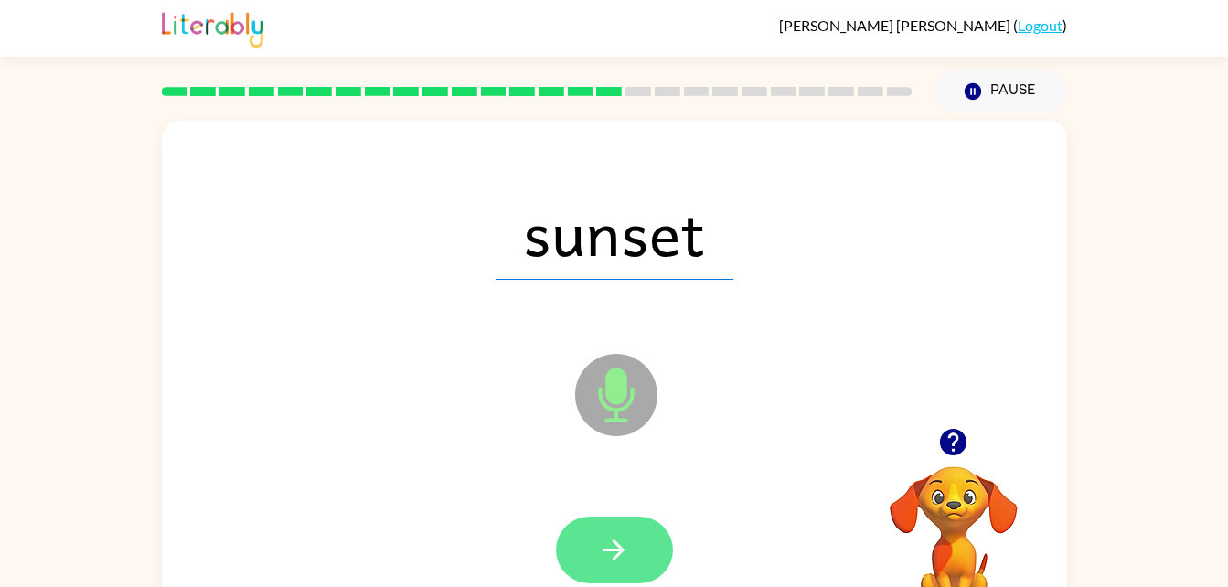
click at [633, 536] on button "button" at bounding box center [614, 550] width 117 height 67
click at [633, 548] on button "button" at bounding box center [614, 550] width 117 height 67
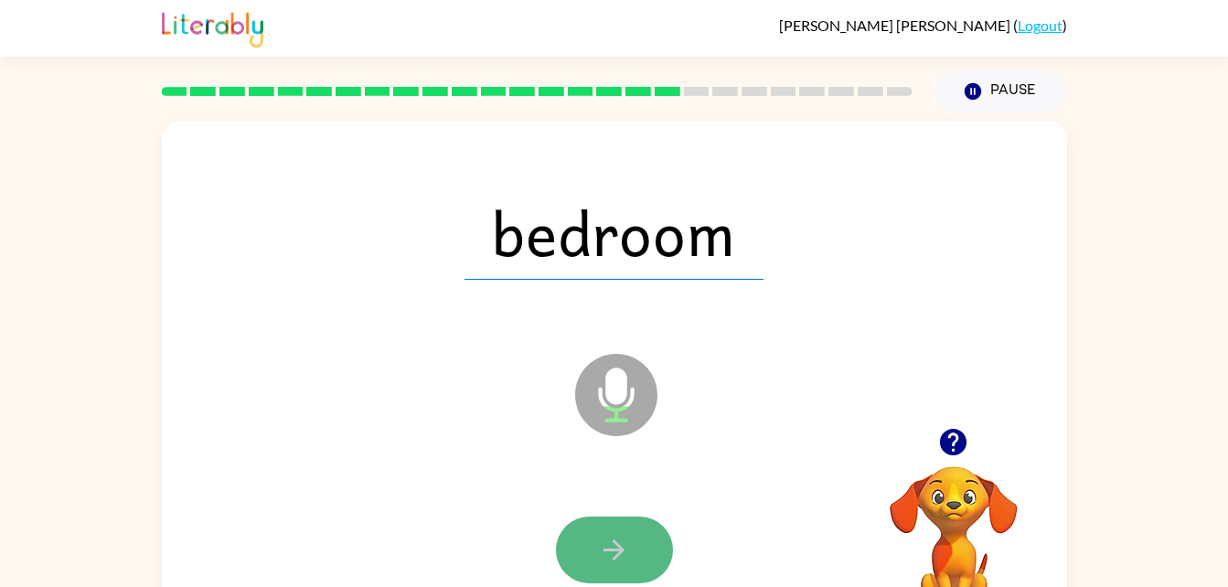
click at [618, 554] on icon "button" at bounding box center [613, 549] width 21 height 21
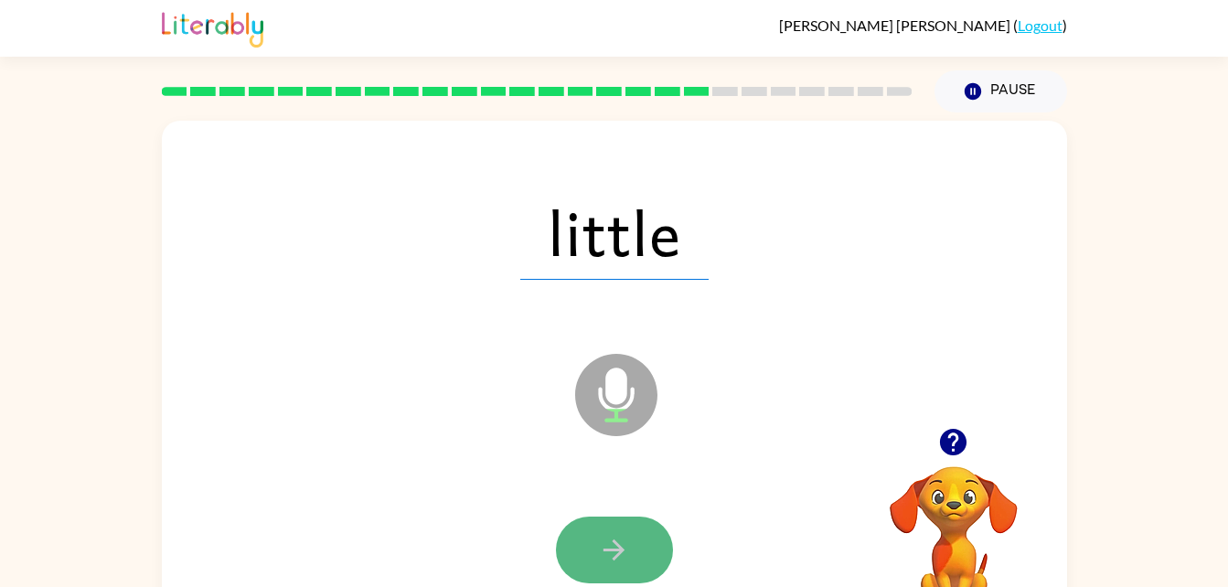
click at [616, 551] on icon "button" at bounding box center [614, 550] width 32 height 32
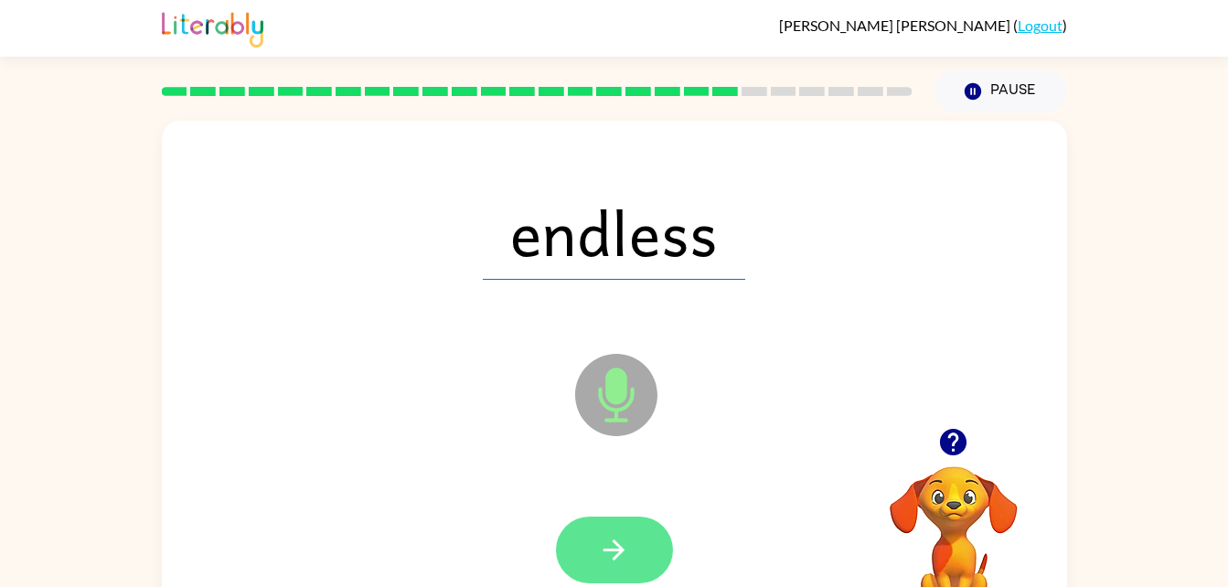
click at [623, 562] on icon "button" at bounding box center [614, 550] width 32 height 32
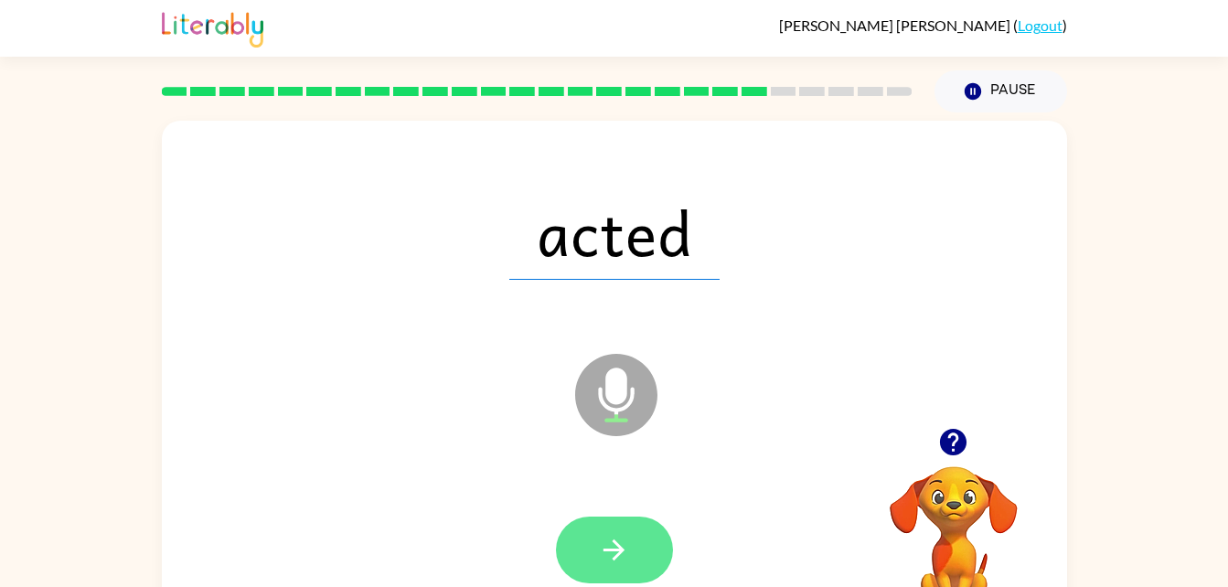
click at [610, 559] on icon "button" at bounding box center [614, 550] width 32 height 32
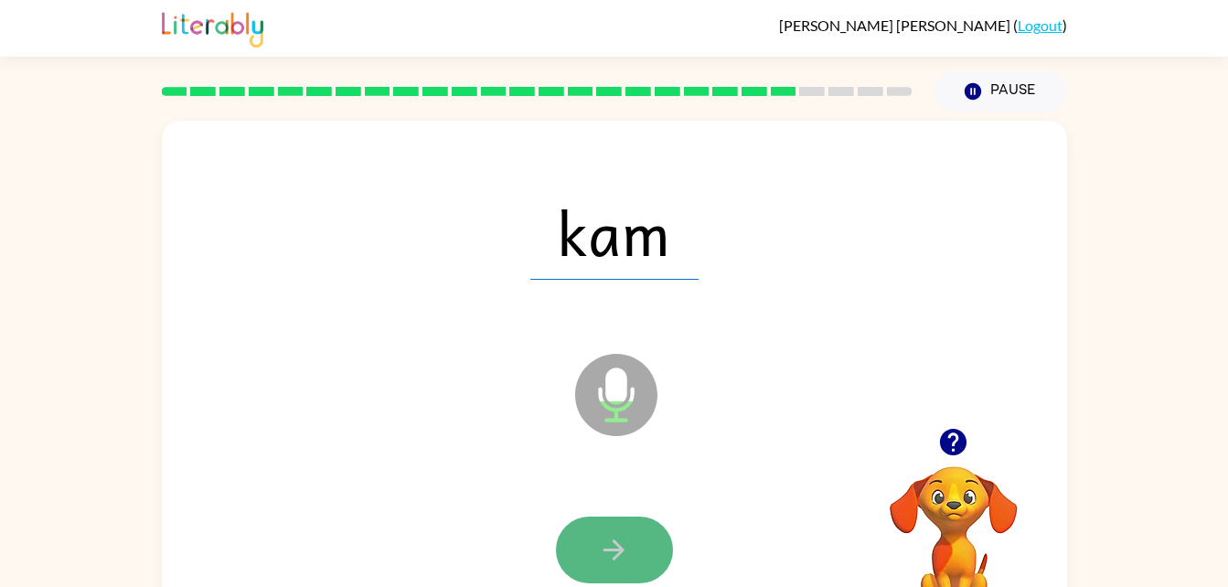
drag, startPoint x: 619, startPoint y: 532, endPoint x: 588, endPoint y: 536, distance: 31.3
click at [588, 536] on button "button" at bounding box center [614, 550] width 117 height 67
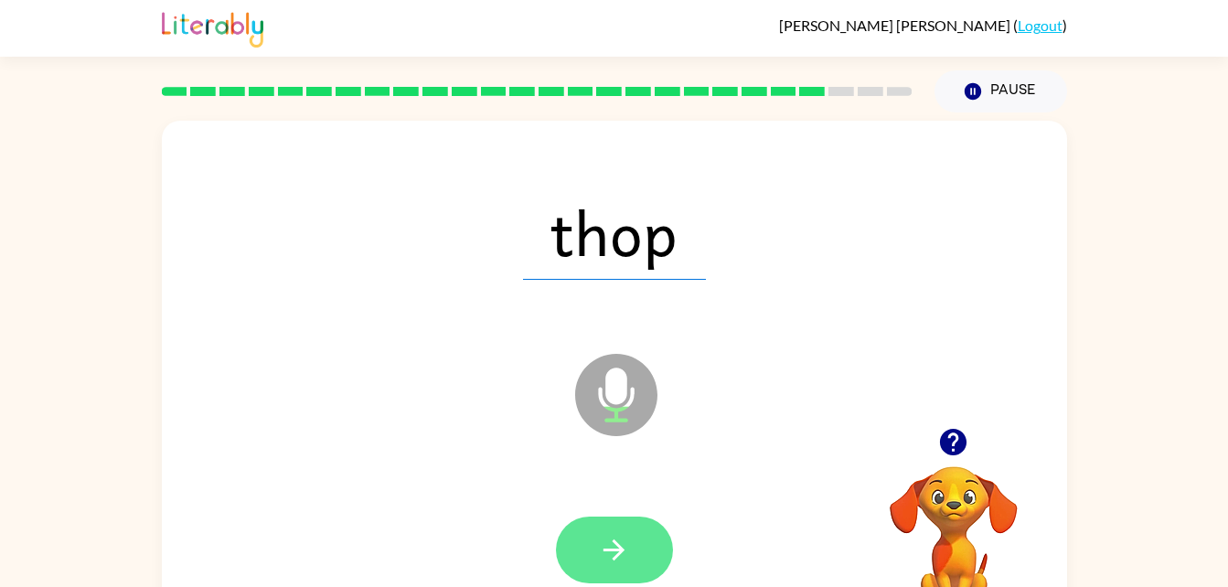
click at [587, 545] on button "button" at bounding box center [614, 550] width 117 height 67
click at [591, 540] on button "button" at bounding box center [614, 550] width 117 height 67
click at [592, 540] on button "button" at bounding box center [614, 550] width 117 height 67
